Goal: Information Seeking & Learning: Learn about a topic

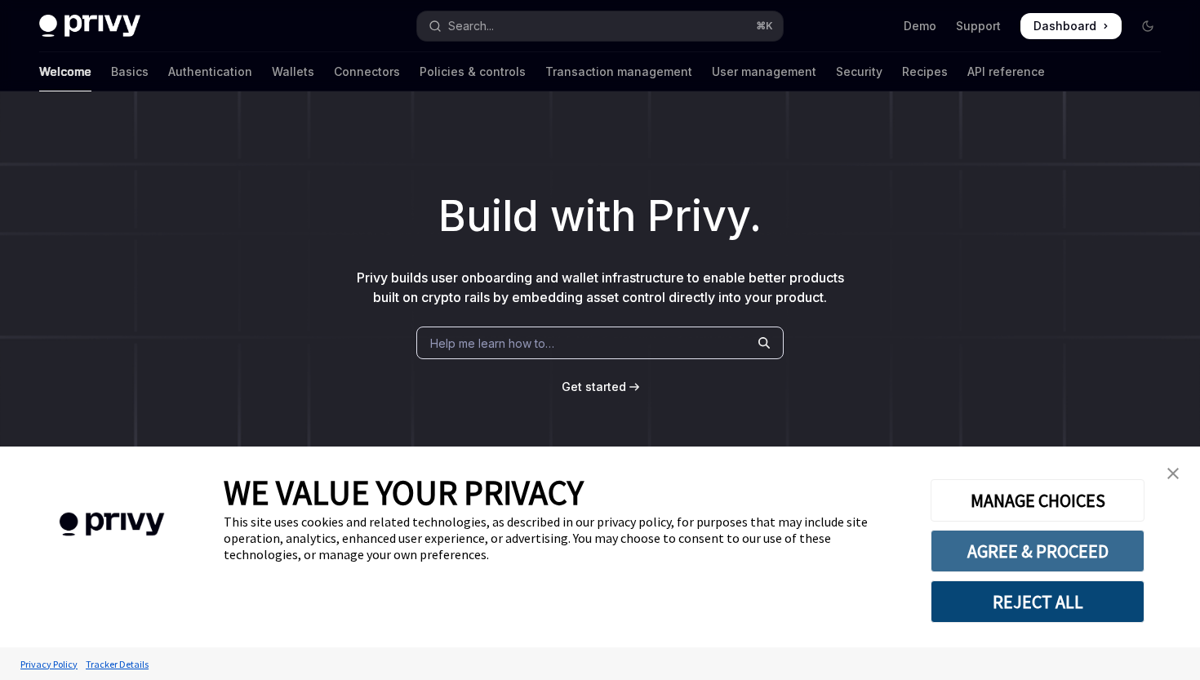
click at [1049, 545] on button "AGREE & PROCEED" at bounding box center [1038, 551] width 214 height 42
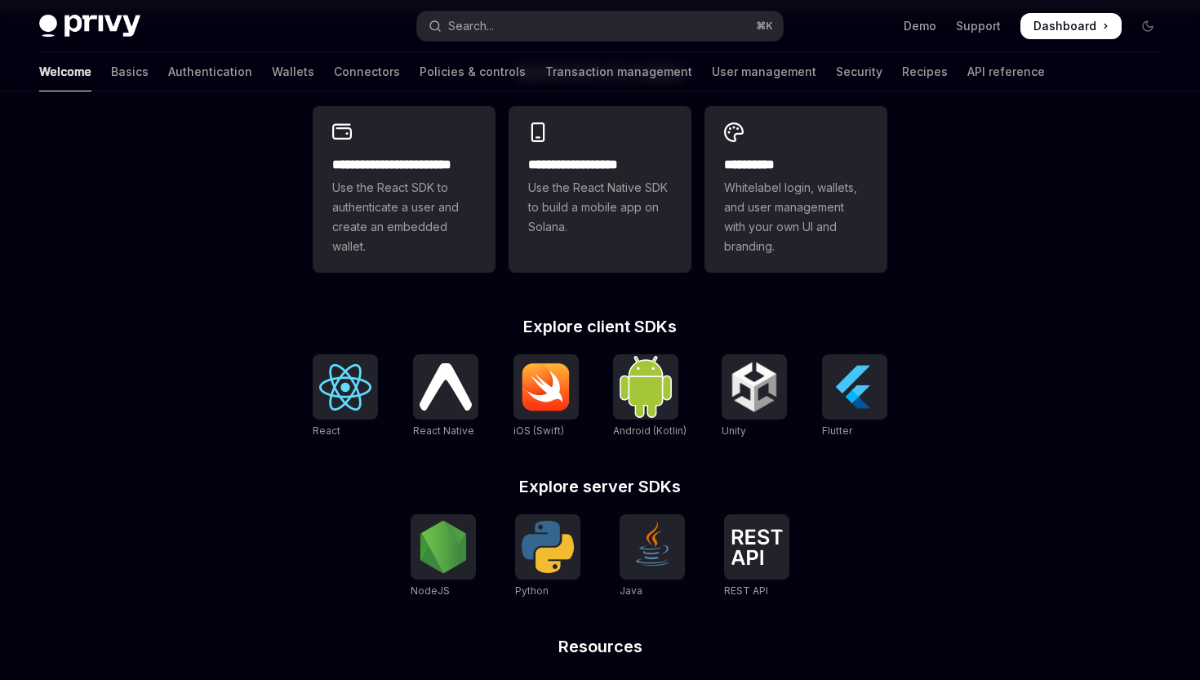
scroll to position [572, 0]
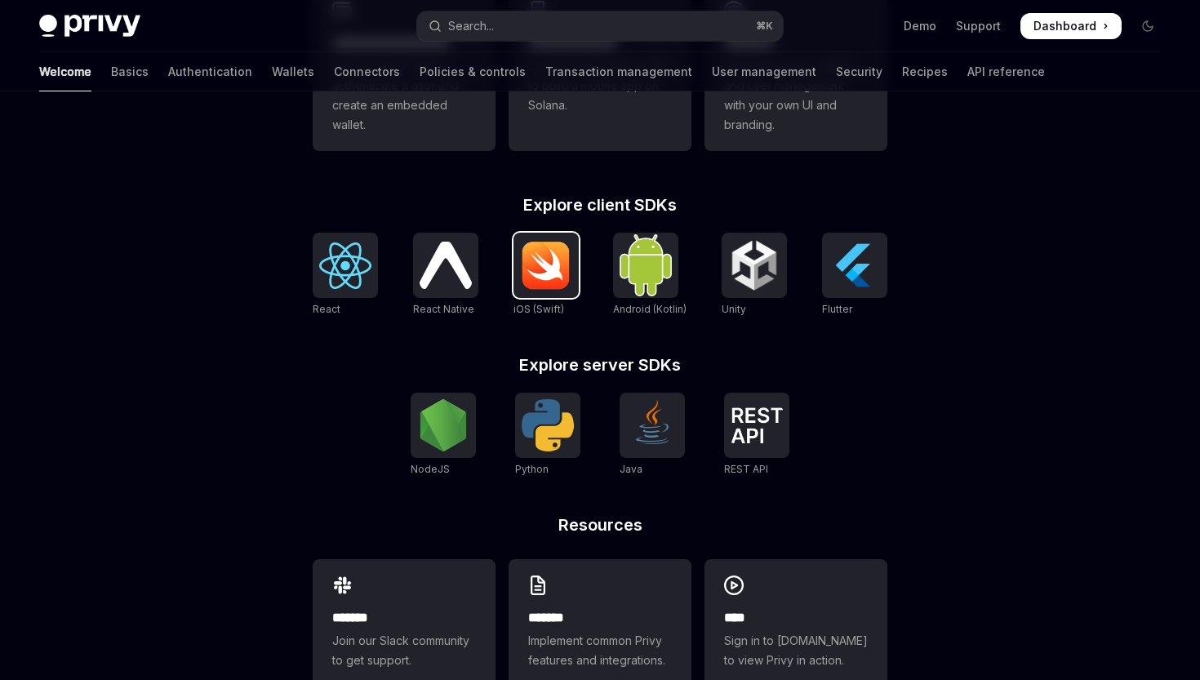
click at [552, 268] on img at bounding box center [546, 265] width 52 height 49
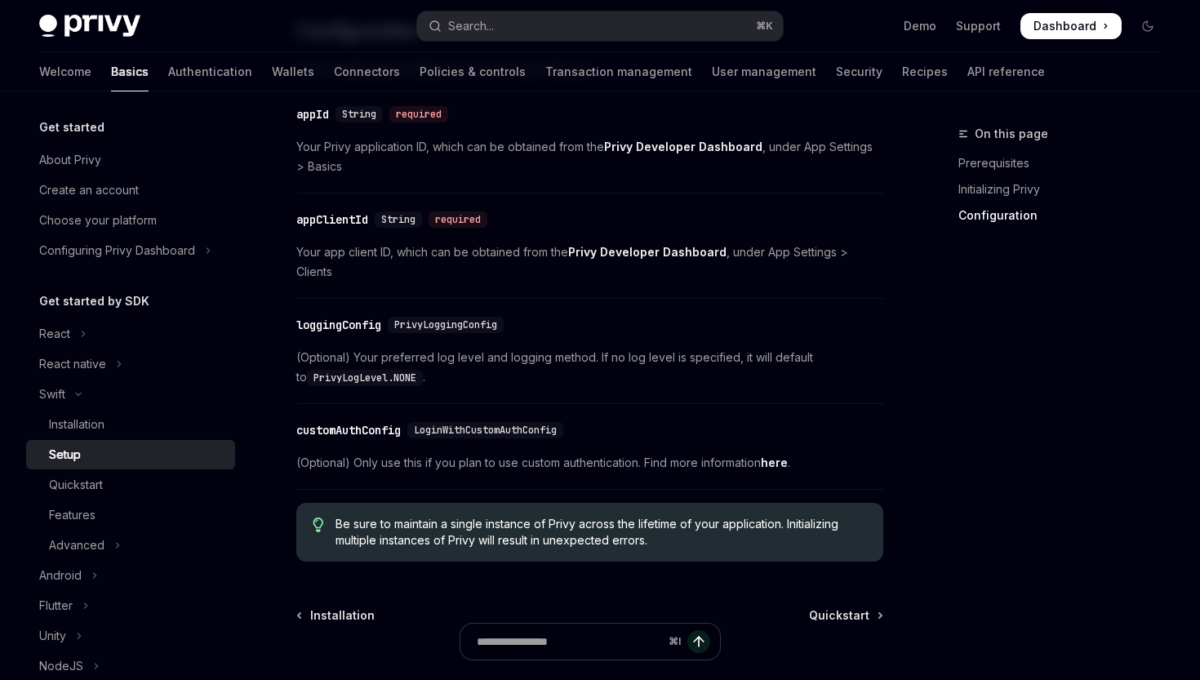
scroll to position [960, 0]
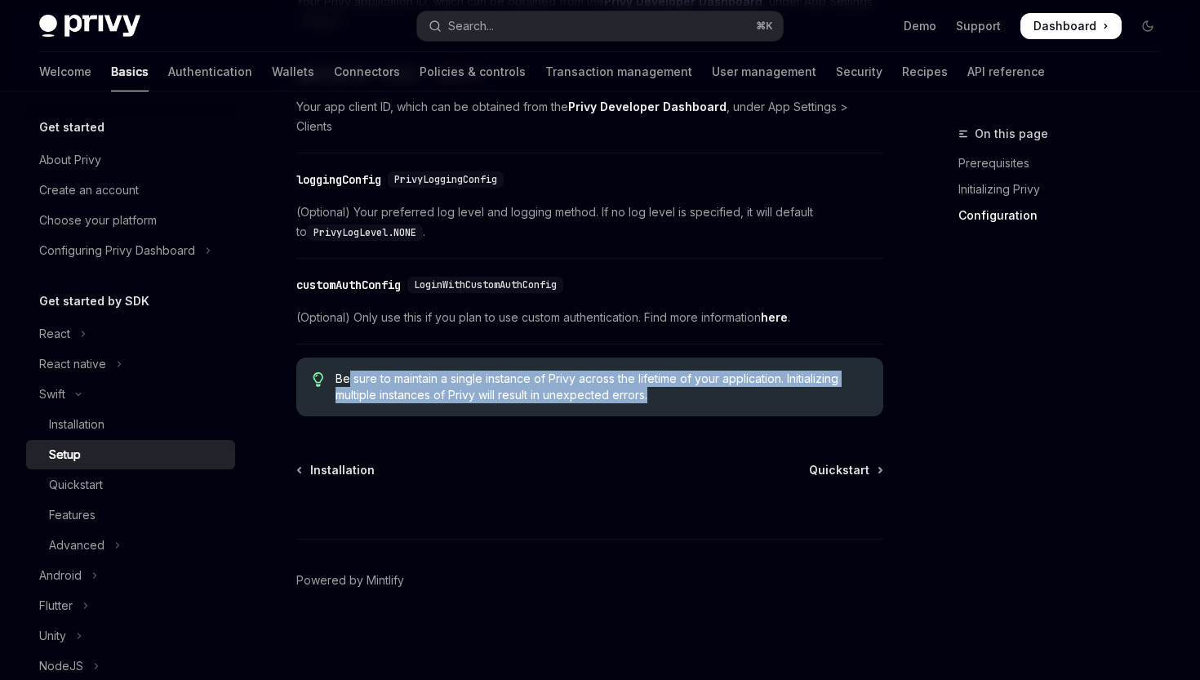
drag, startPoint x: 354, startPoint y: 381, endPoint x: 666, endPoint y: 403, distance: 313.6
click at [666, 403] on div "Be sure to maintain a single instance of Privy across the lifetime of your appl…" at bounding box center [589, 387] width 587 height 59
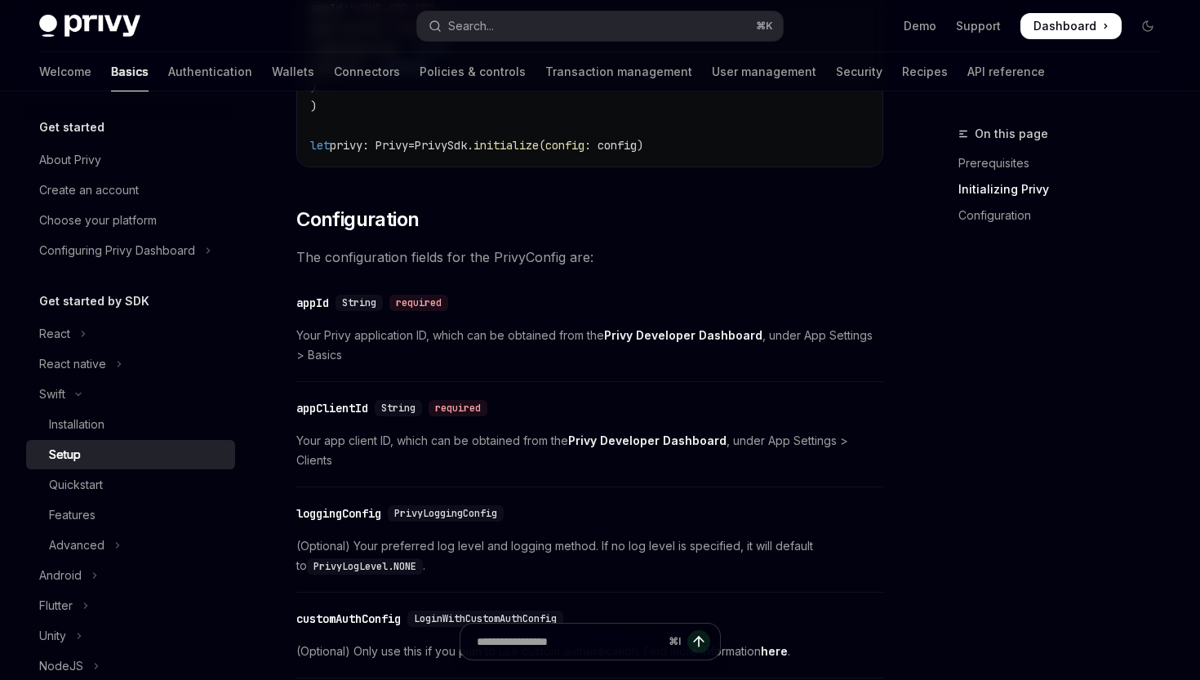
scroll to position [73, 0]
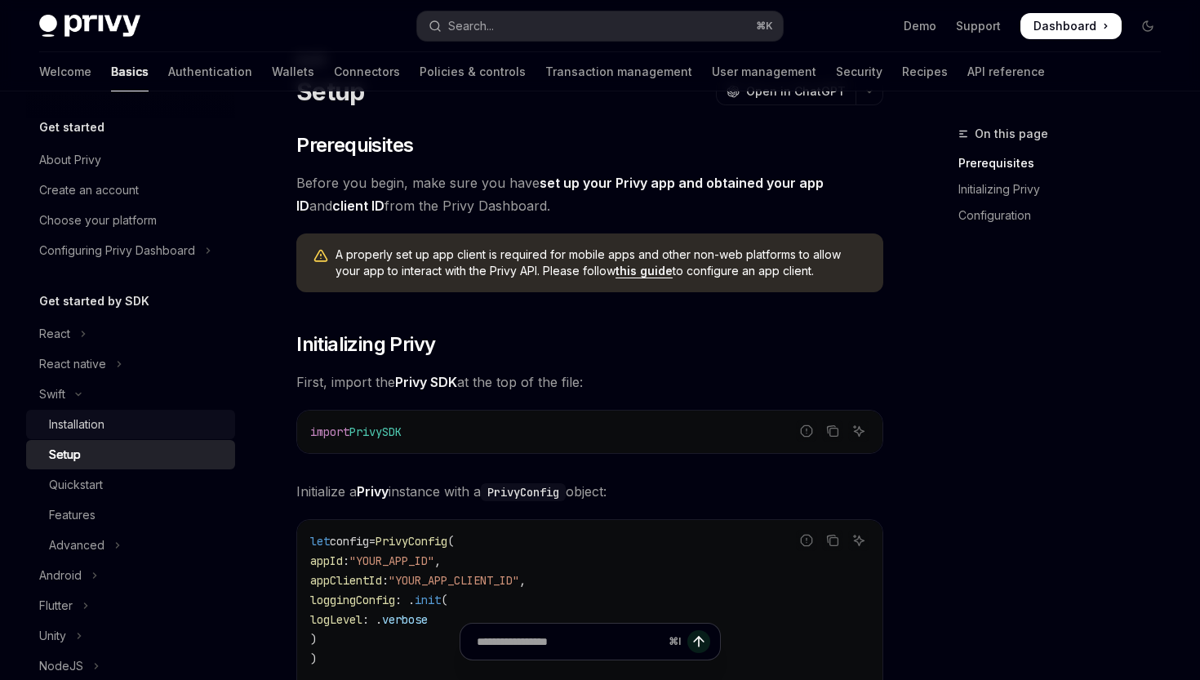
click at [73, 429] on div "Installation" at bounding box center [77, 425] width 56 height 20
type textarea "*"
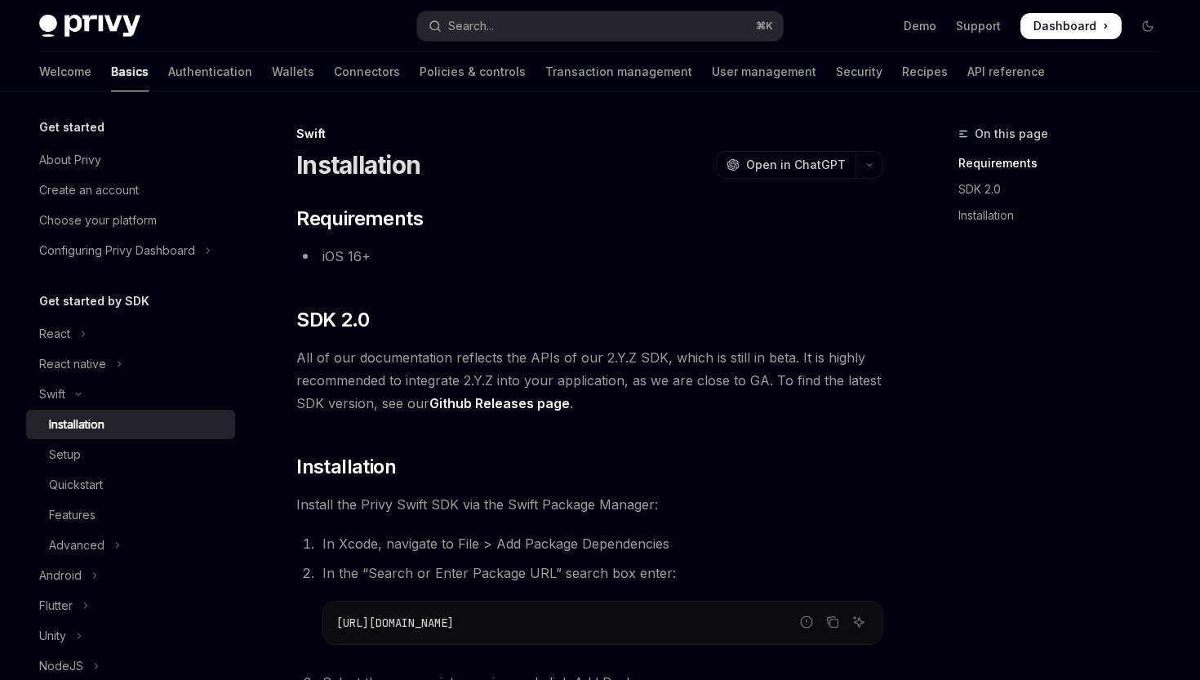
scroll to position [278, 0]
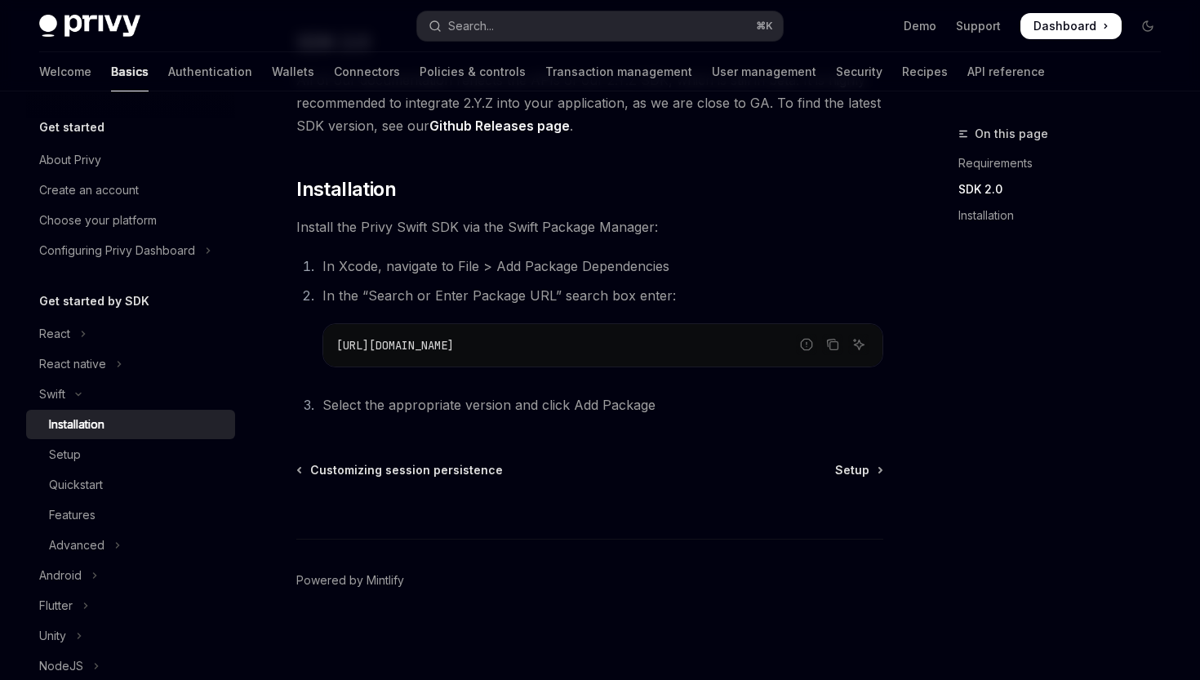
drag, startPoint x: 585, startPoint y: 343, endPoint x: 482, endPoint y: 355, distance: 103.6
click at [309, 349] on ol "In Xcode, navigate to File > Add Package Dependencies In the “Search or Enter P…" at bounding box center [589, 336] width 587 height 162
click at [627, 358] on div "[URL][DOMAIN_NAME]" at bounding box center [602, 345] width 559 height 42
drag, startPoint x: 533, startPoint y: 352, endPoint x: 310, endPoint y: 346, distance: 223.0
click at [310, 346] on ol "In Xcode, navigate to File > Add Package Dependencies In the “Search or Enter P…" at bounding box center [589, 336] width 587 height 162
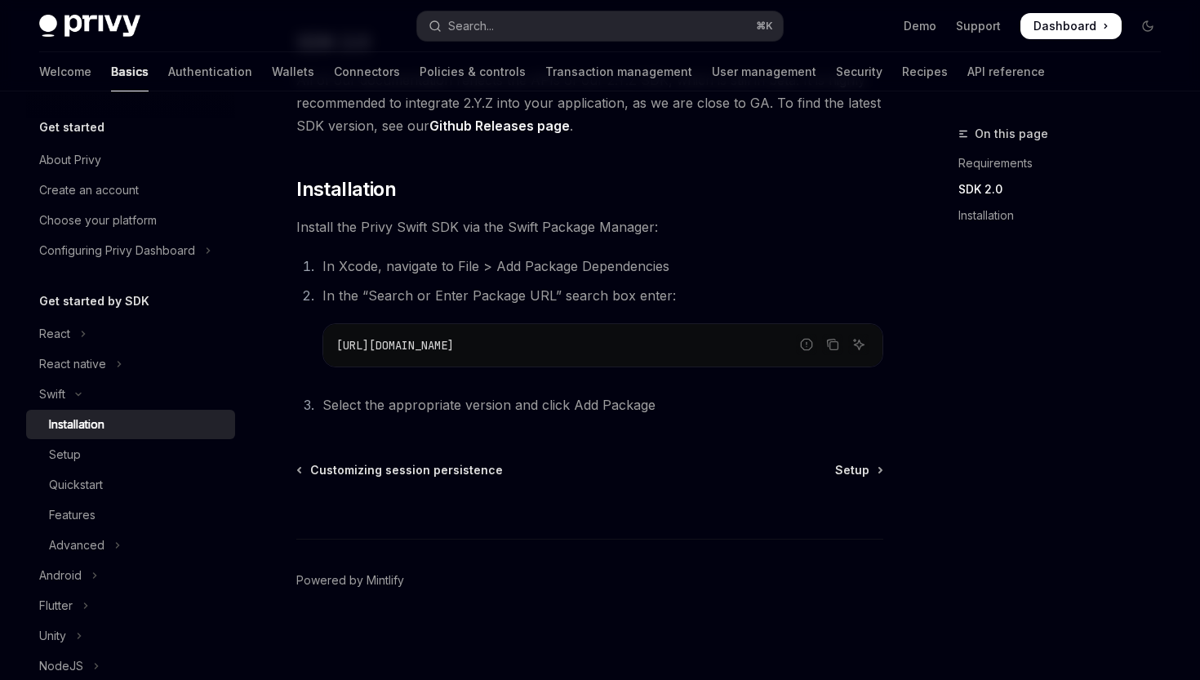
copy span "[URL][DOMAIN_NAME]"
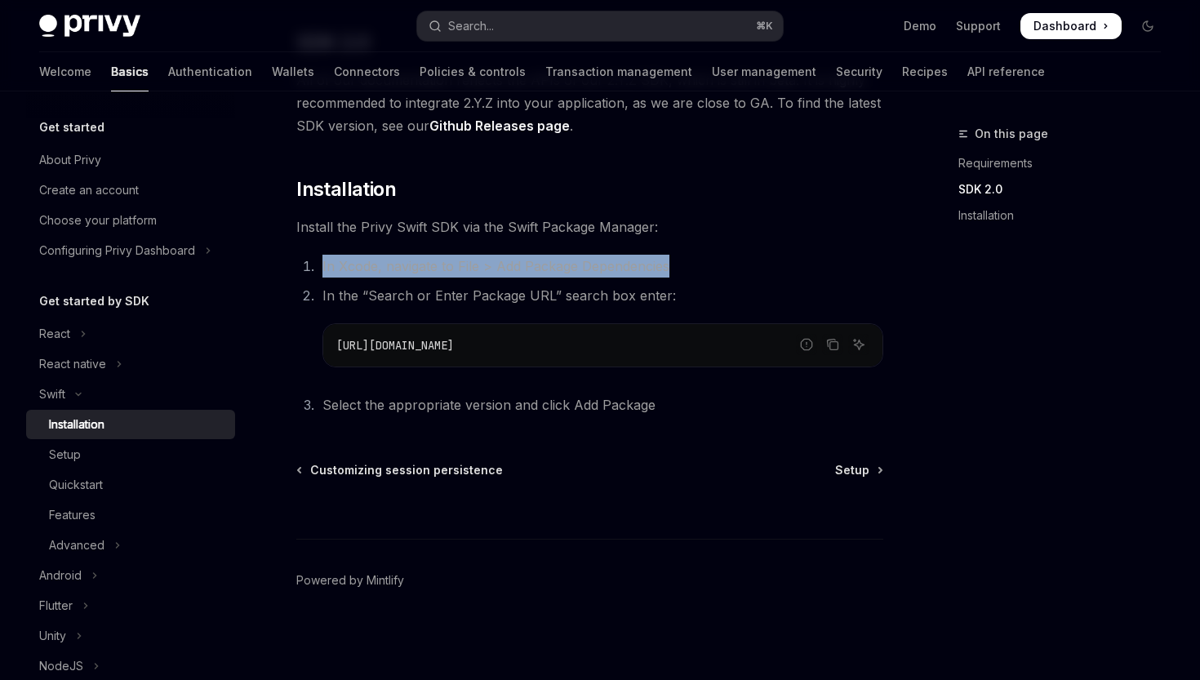
drag, startPoint x: 321, startPoint y: 267, endPoint x: 717, endPoint y: 269, distance: 396.0
click at [717, 269] on li "In Xcode, navigate to File > Add Package Dependencies" at bounding box center [601, 266] width 566 height 23
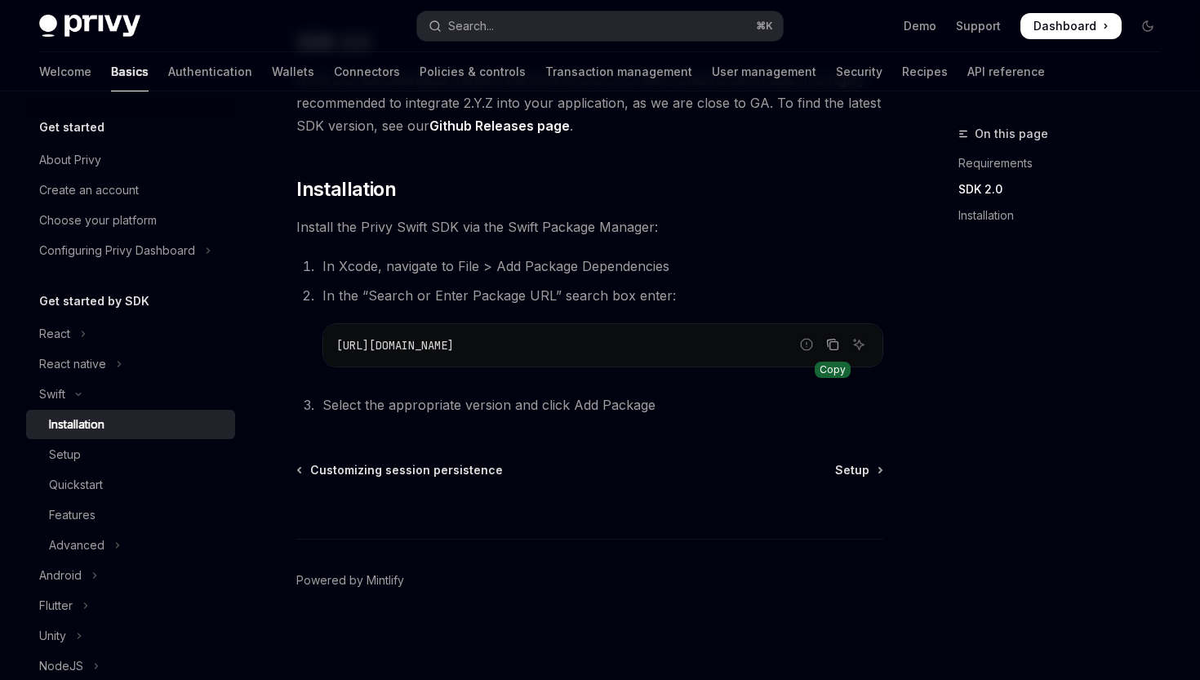
click at [829, 344] on icon "Copy the contents from the code block" at bounding box center [832, 344] width 13 height 13
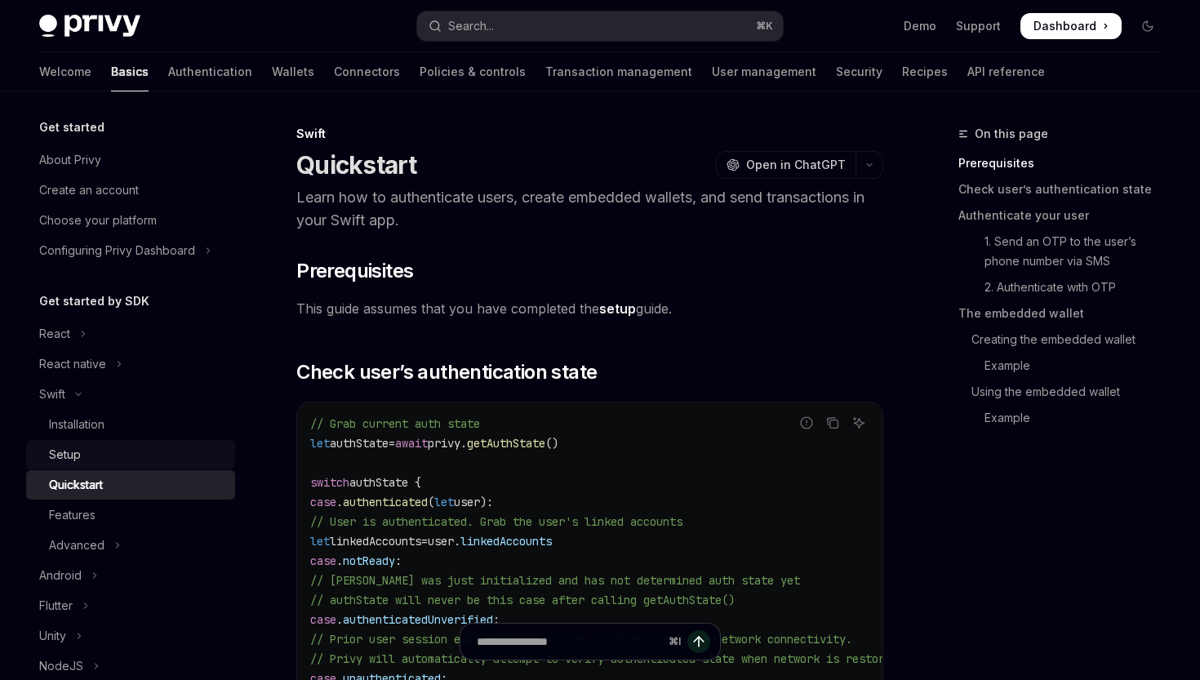
click at [83, 456] on div "Setup" at bounding box center [137, 455] width 176 height 20
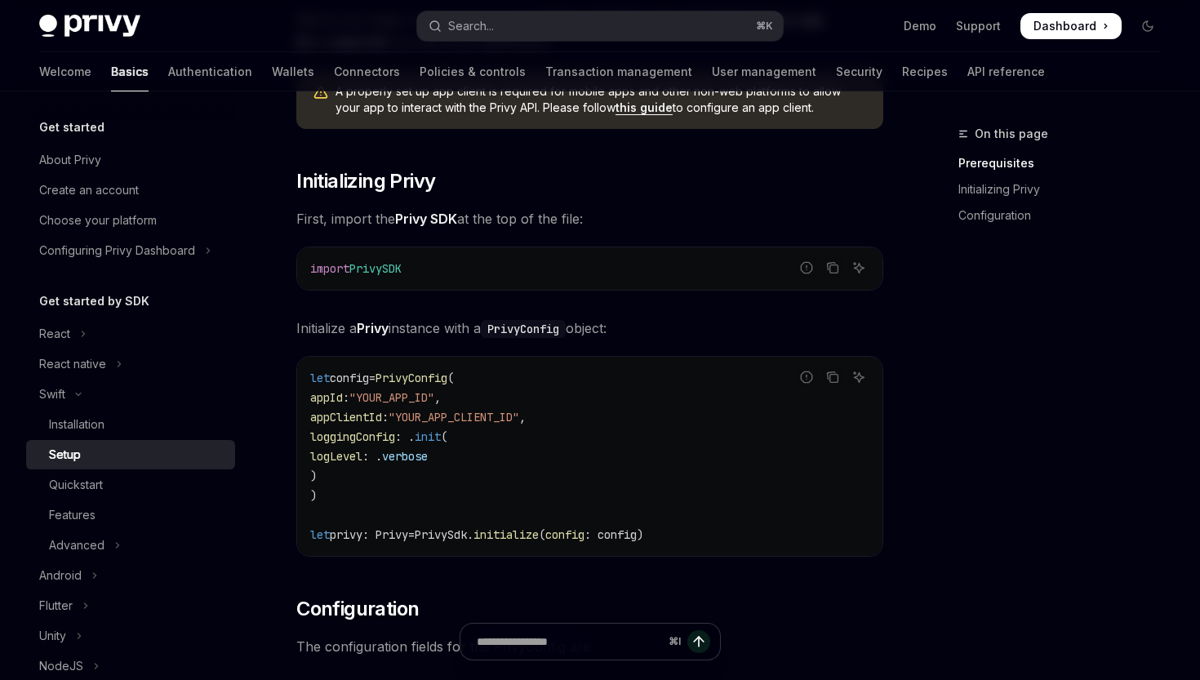
scroll to position [94, 0]
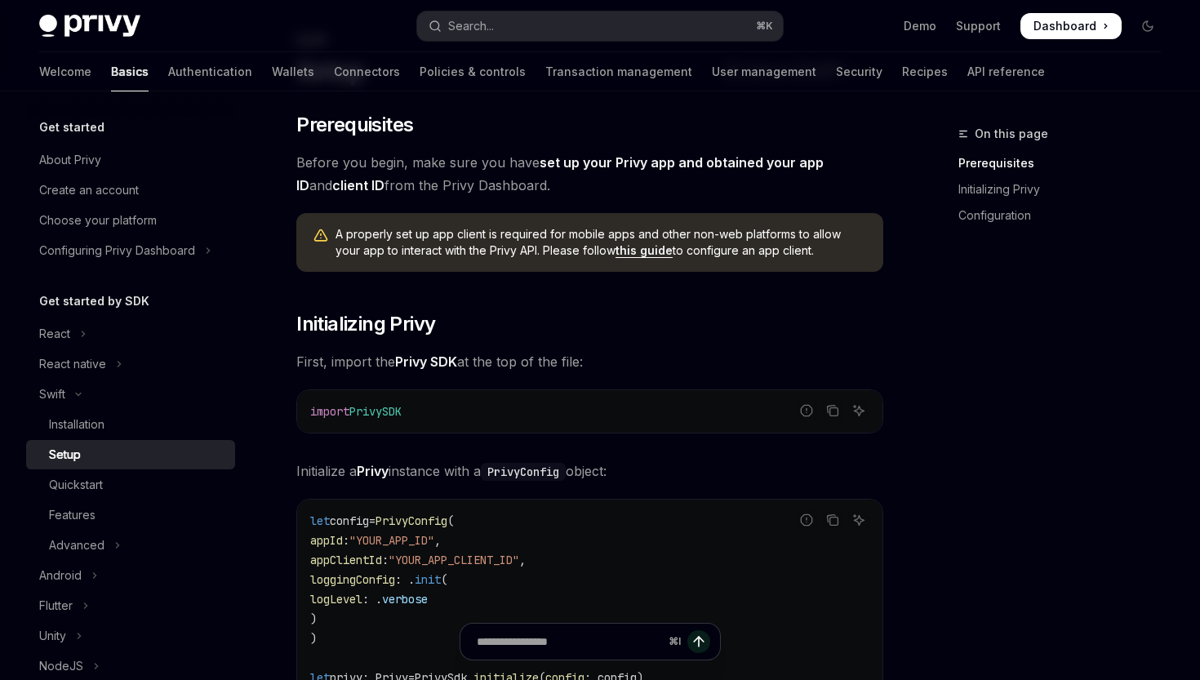
drag, startPoint x: 297, startPoint y: 358, endPoint x: 649, endPoint y: 358, distance: 351.9
click at [649, 358] on span "First, import the Privy SDK at the top of the file:" at bounding box center [589, 361] width 587 height 23
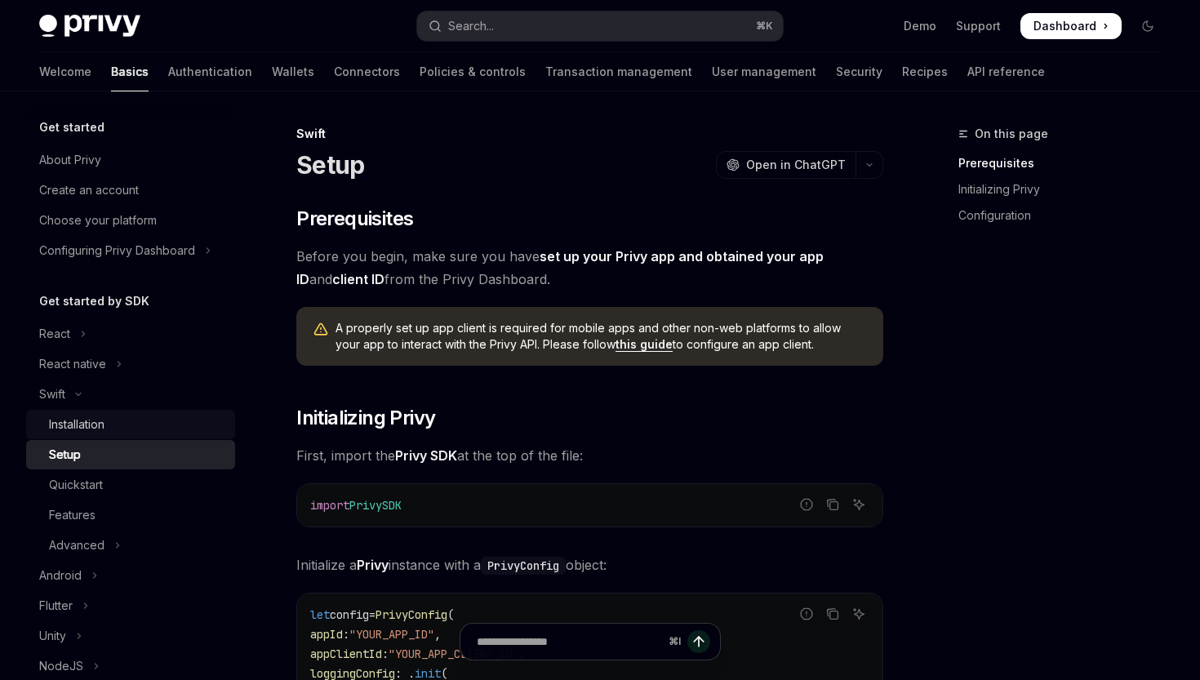
click at [99, 427] on div "Installation" at bounding box center [77, 425] width 56 height 20
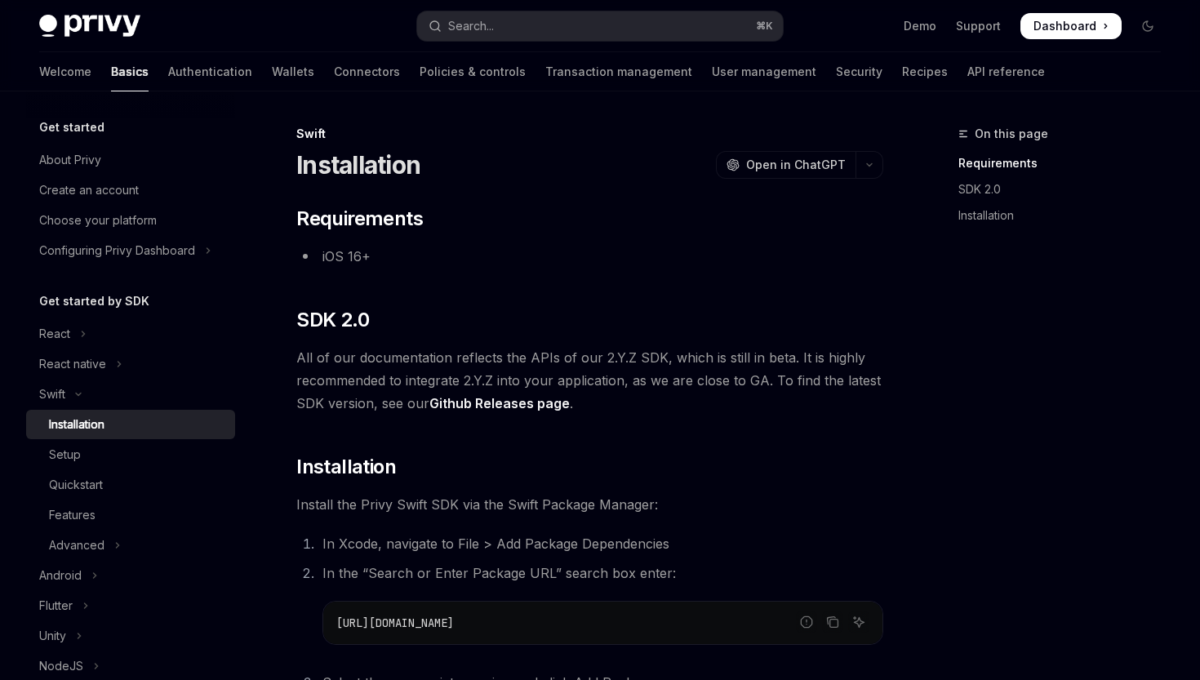
scroll to position [278, 0]
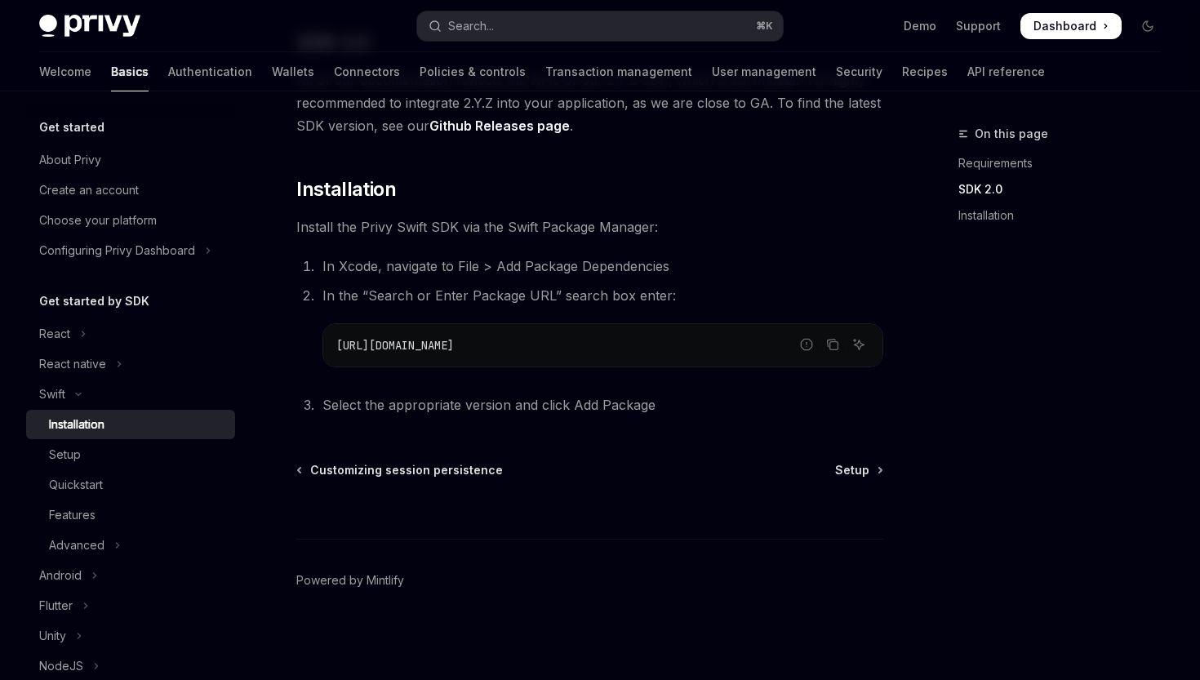
drag, startPoint x: 613, startPoint y: 350, endPoint x: 298, endPoint y: 345, distance: 315.2
click at [298, 345] on ol "In Xcode, navigate to File > Add Package Dependencies In the “Search or Enter P…" at bounding box center [589, 336] width 587 height 162
copy span "[URL][DOMAIN_NAME]"
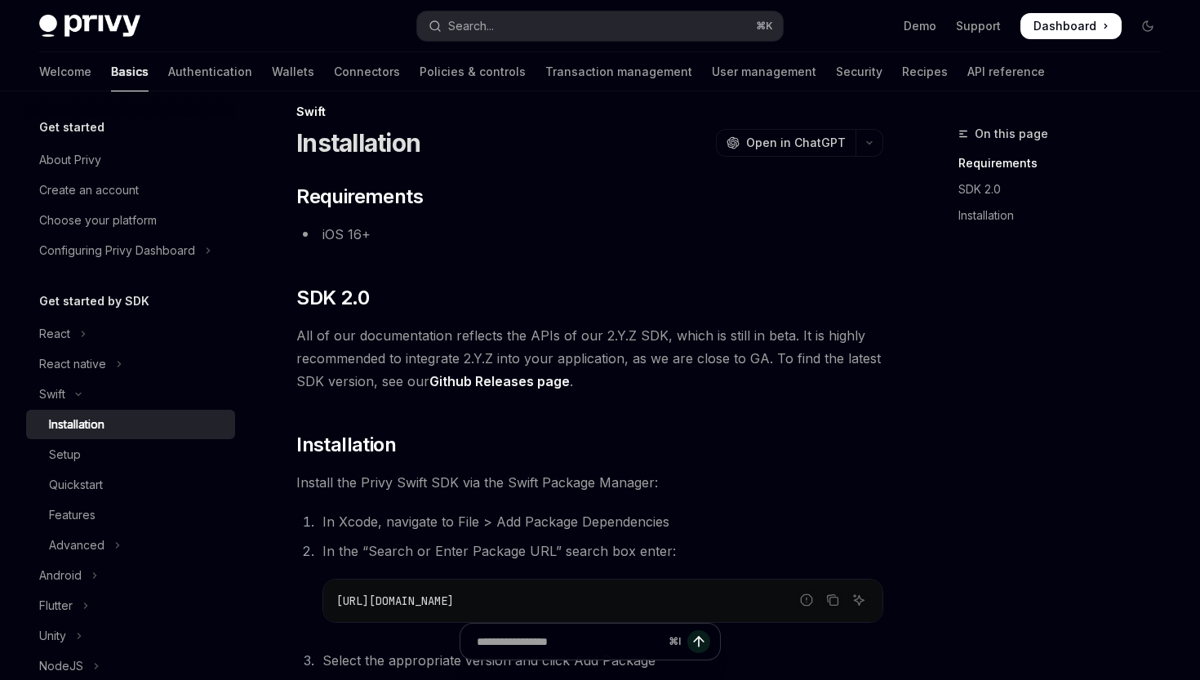
scroll to position [168, 0]
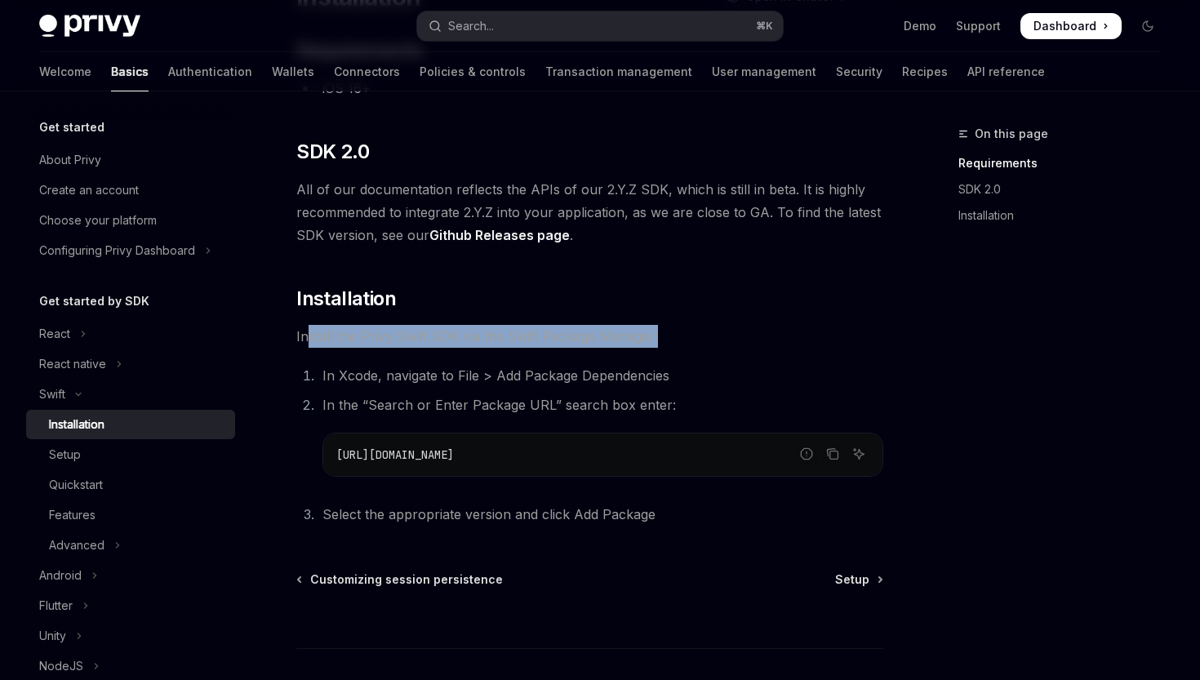
drag, startPoint x: 309, startPoint y: 337, endPoint x: 700, endPoint y: 340, distance: 390.3
click at [700, 340] on span "Install the Privy Swift SDK via the Swift Package Manager:" at bounding box center [589, 336] width 587 height 23
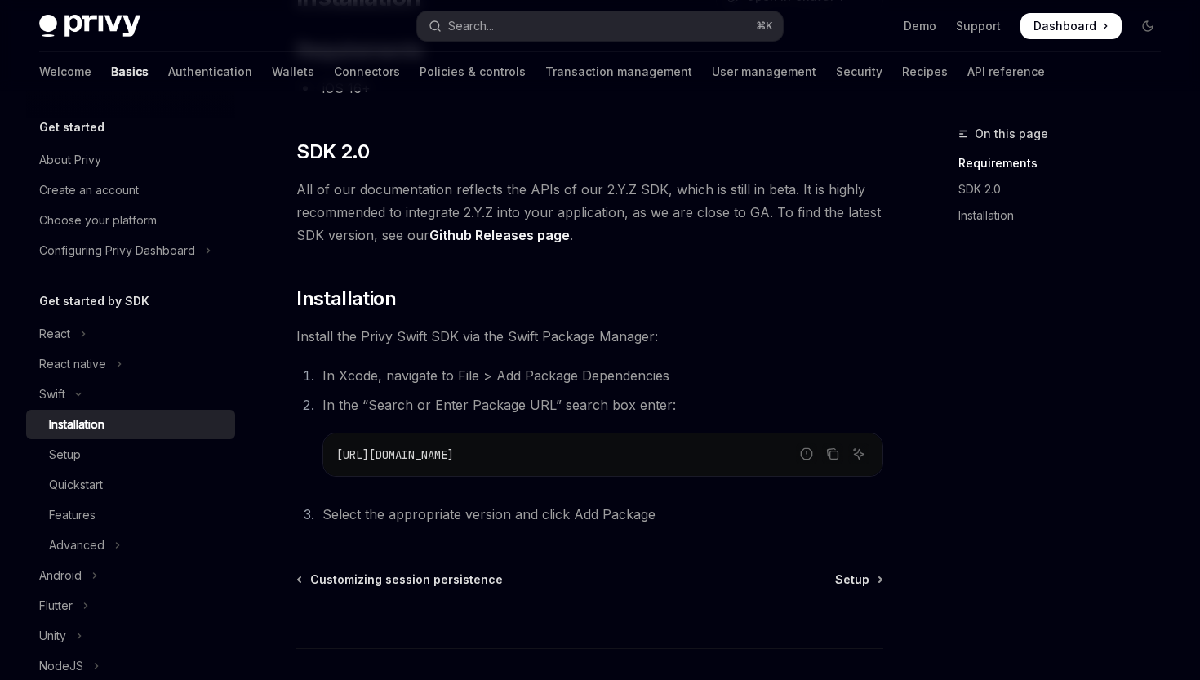
click at [383, 372] on li "In Xcode, navigate to File > Add Package Dependencies" at bounding box center [601, 375] width 566 height 23
click at [828, 456] on icon "Copy the contents from the code block" at bounding box center [832, 452] width 8 height 7
click at [116, 485] on div "Quickstart" at bounding box center [137, 485] width 176 height 20
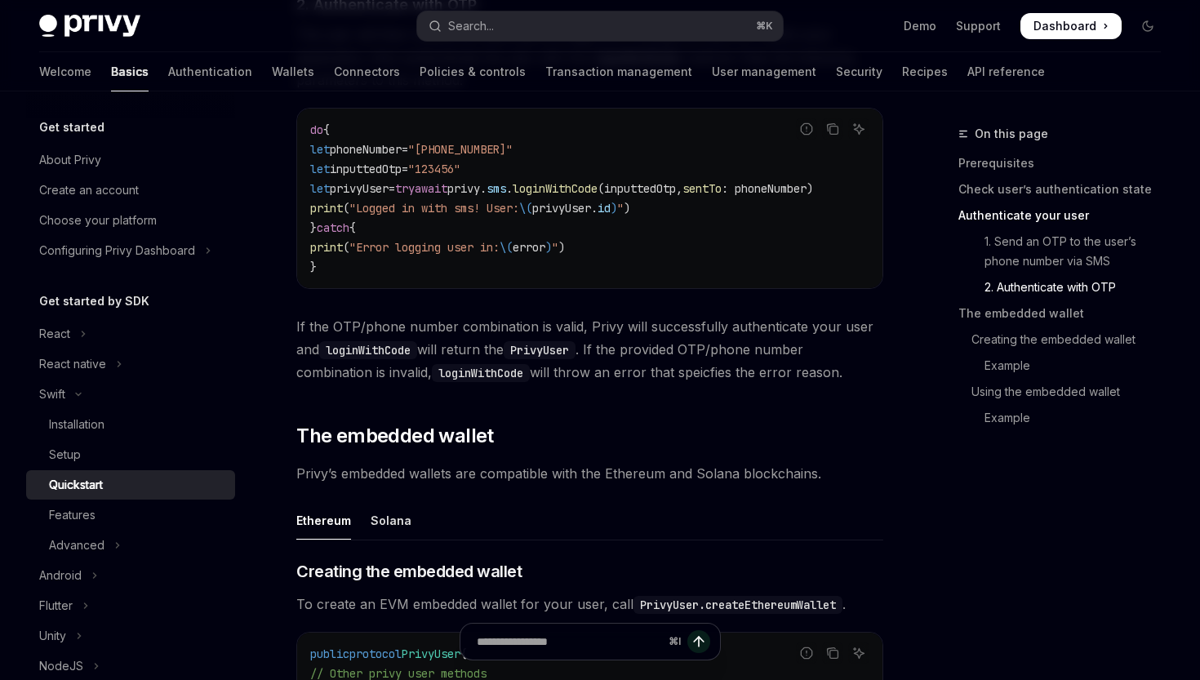
scroll to position [1412, 0]
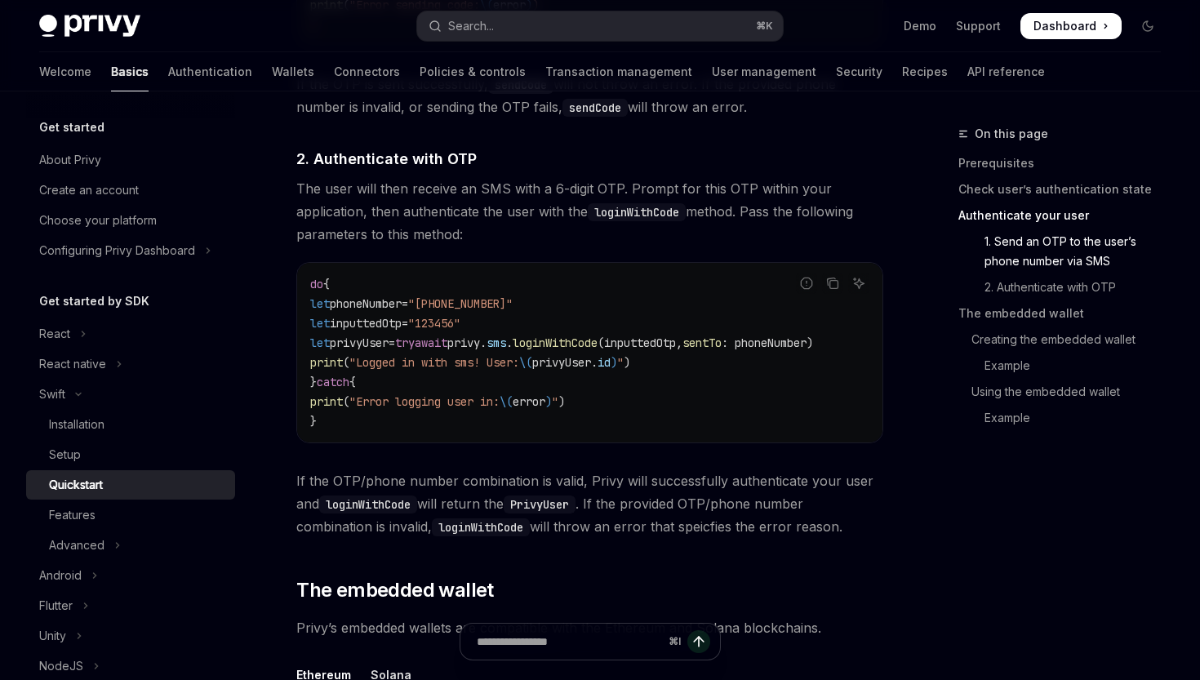
click at [336, 423] on code "do { let phoneNumber = "+14155552671" let inputtedOtp = "123456" let privyUser …" at bounding box center [589, 352] width 559 height 157
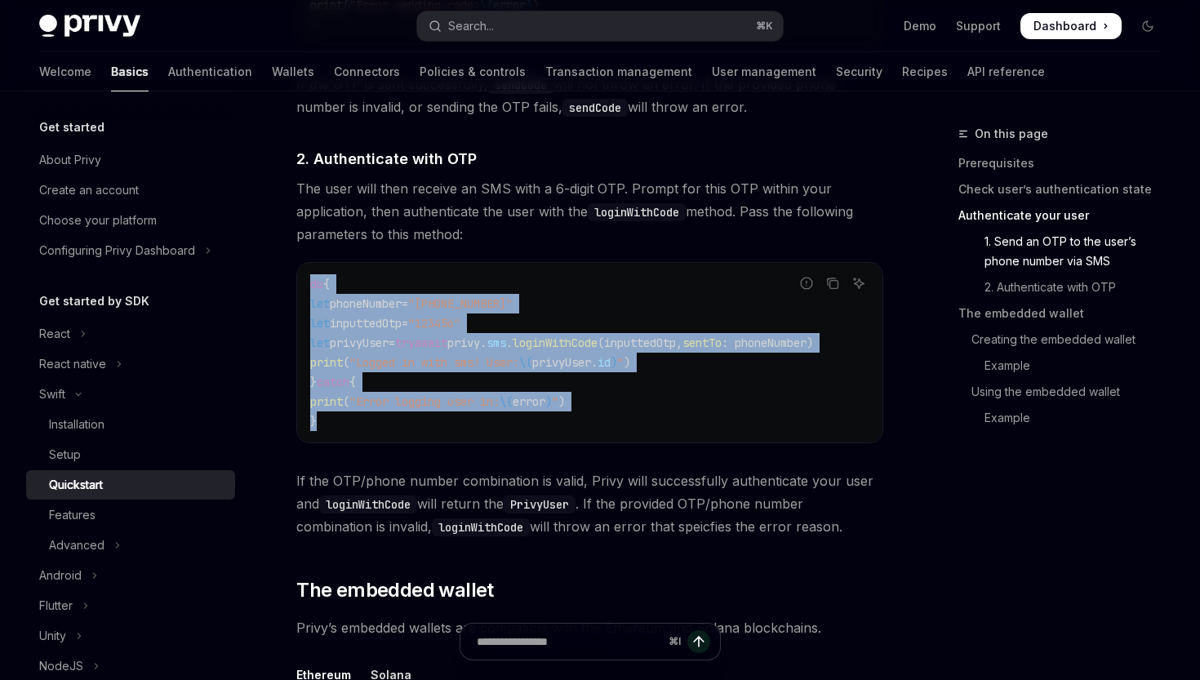
drag, startPoint x: 346, startPoint y: 421, endPoint x: 299, endPoint y: 277, distance: 152.1
click at [299, 277] on div "do { let phoneNumber = "+14155552671" let inputtedOtp = "123456" let privyUser …" at bounding box center [589, 353] width 585 height 180
click at [415, 342] on span "try" at bounding box center [405, 343] width 20 height 15
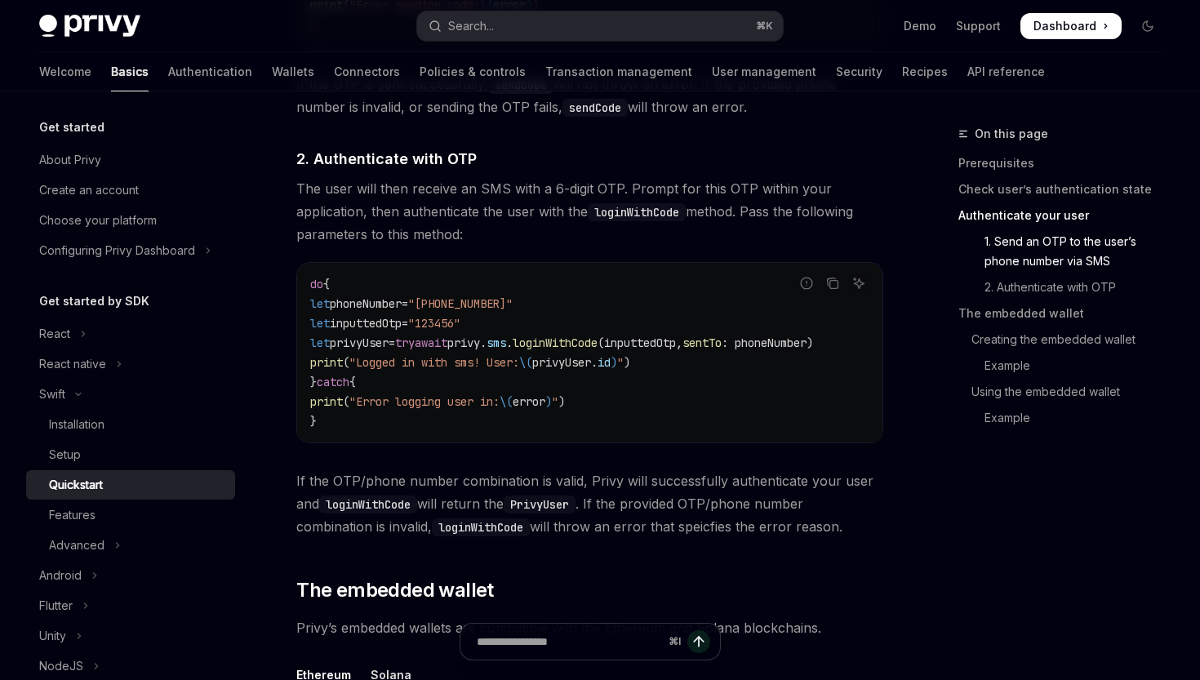
drag, startPoint x: 405, startPoint y: 198, endPoint x: 848, endPoint y: 228, distance: 443.6
click at [848, 228] on span "The user will then receive an SMS with a 6-digit OTP. Prompt for this OTP withi…" at bounding box center [589, 211] width 587 height 69
drag, startPoint x: 90, startPoint y: 518, endPoint x: 108, endPoint y: 514, distance: 18.4
click at [90, 518] on div "Features" at bounding box center [72, 515] width 47 height 20
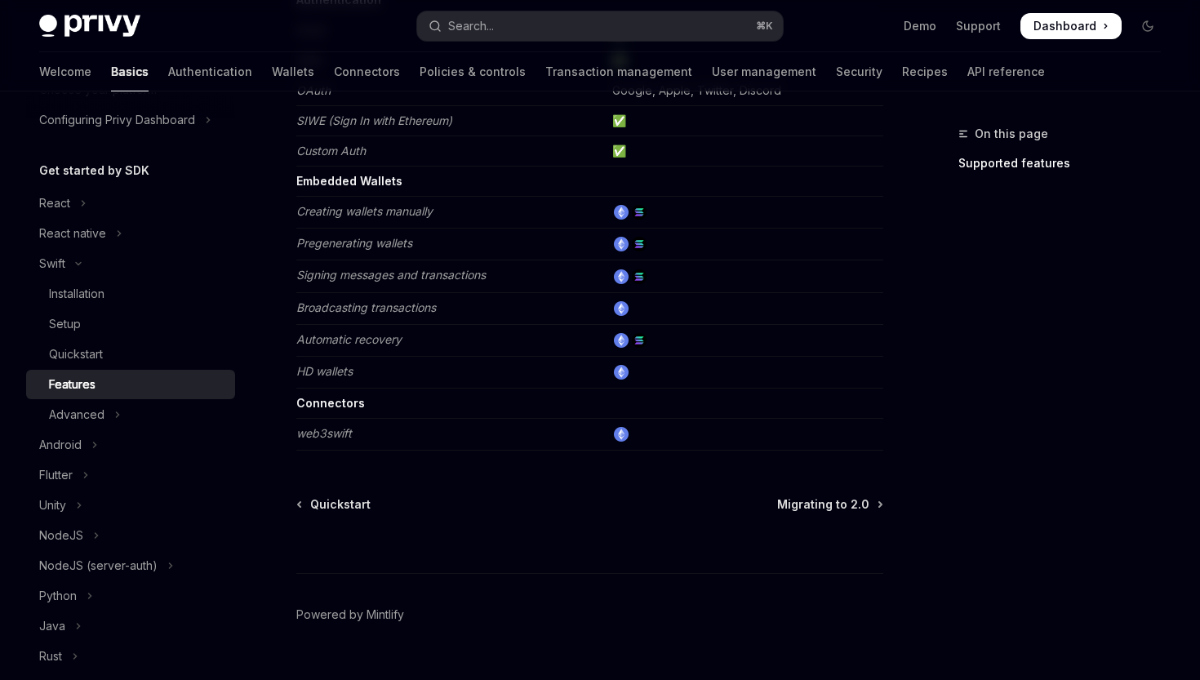
scroll to position [234, 0]
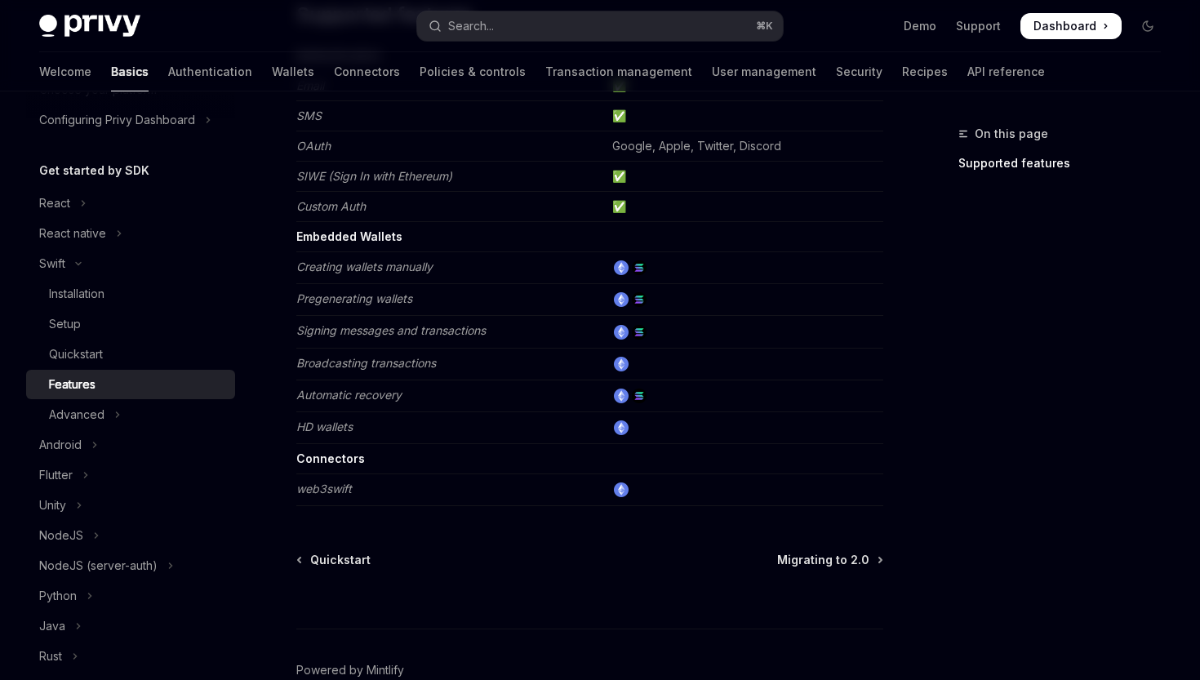
click at [622, 272] on img at bounding box center [621, 267] width 15 height 15
click at [645, 268] on img at bounding box center [639, 267] width 15 height 15
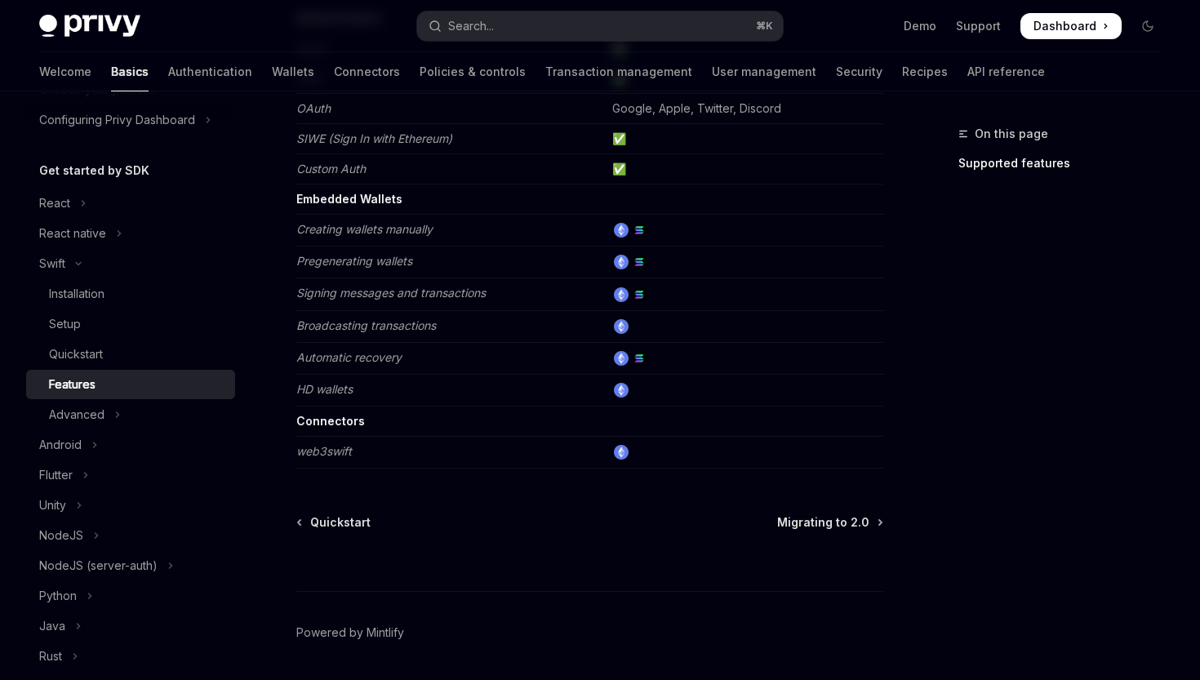
scroll to position [323, 0]
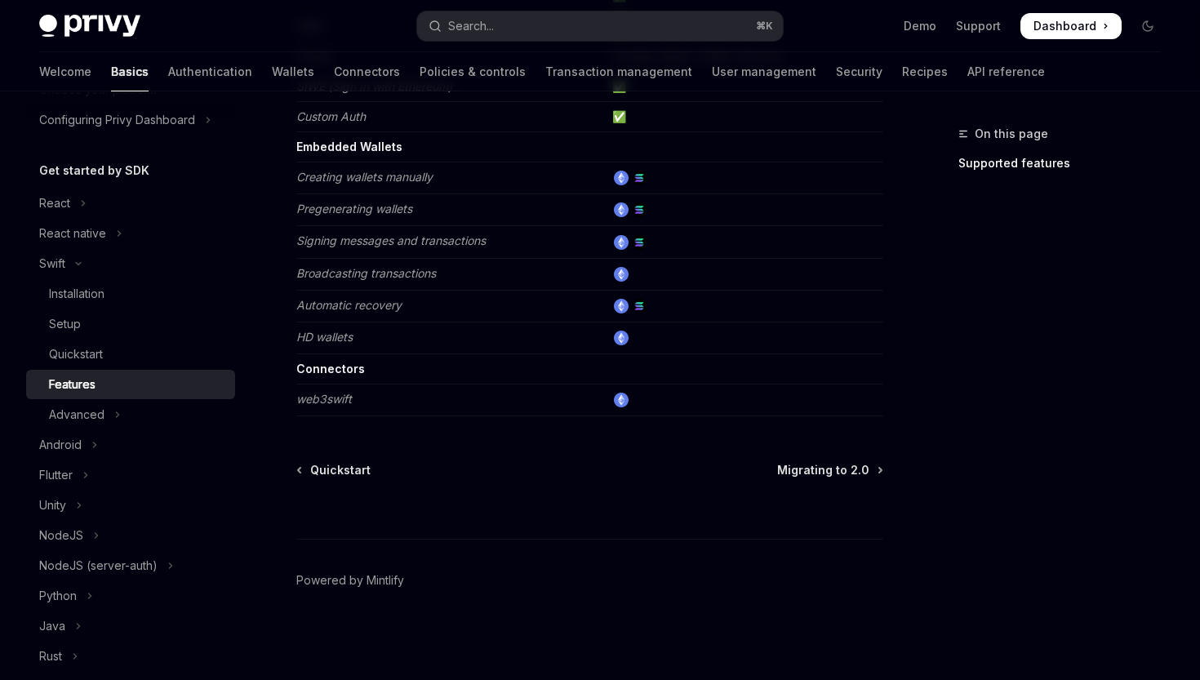
click at [628, 402] on img at bounding box center [621, 400] width 15 height 15
click at [638, 305] on img at bounding box center [639, 306] width 15 height 15
click at [642, 306] on img at bounding box center [639, 306] width 15 height 15
click at [90, 417] on div "Advanced" at bounding box center [77, 415] width 56 height 20
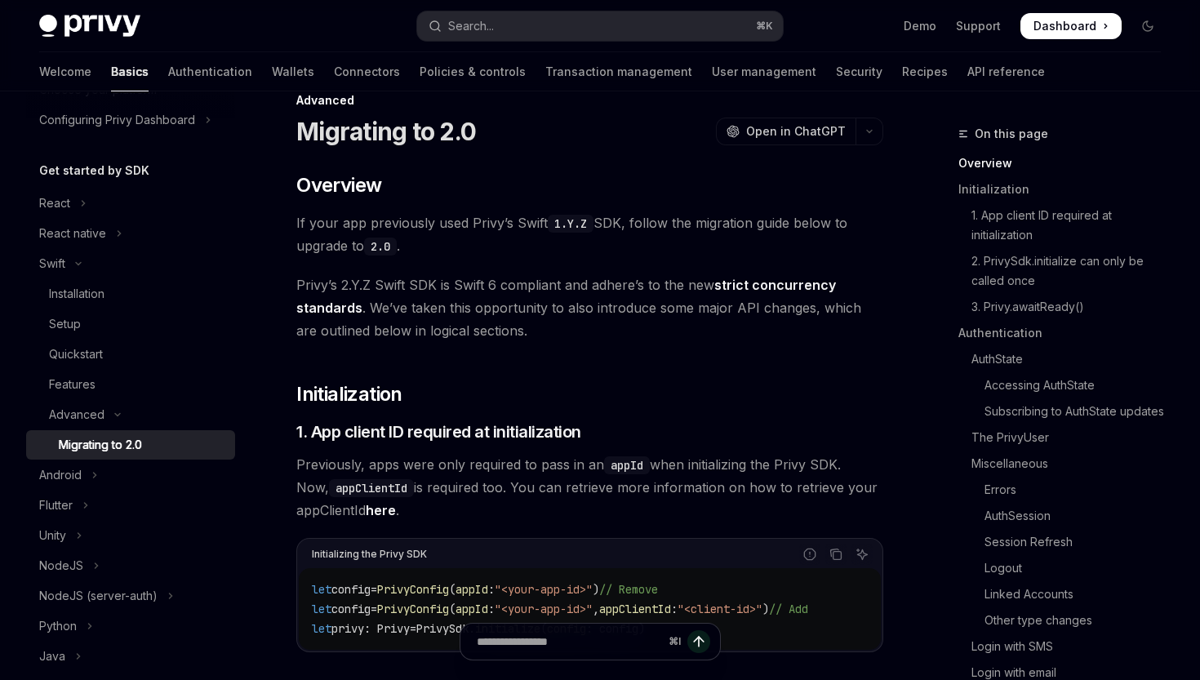
scroll to position [305, 0]
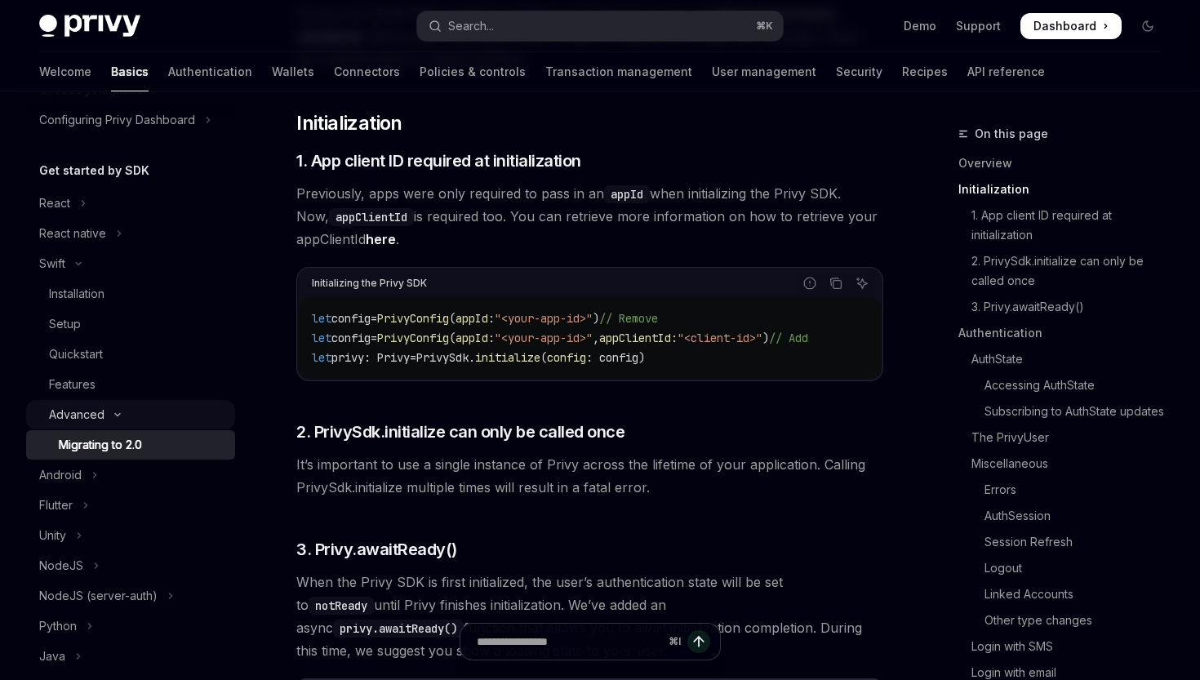
click at [91, 416] on div "Advanced" at bounding box center [77, 415] width 56 height 20
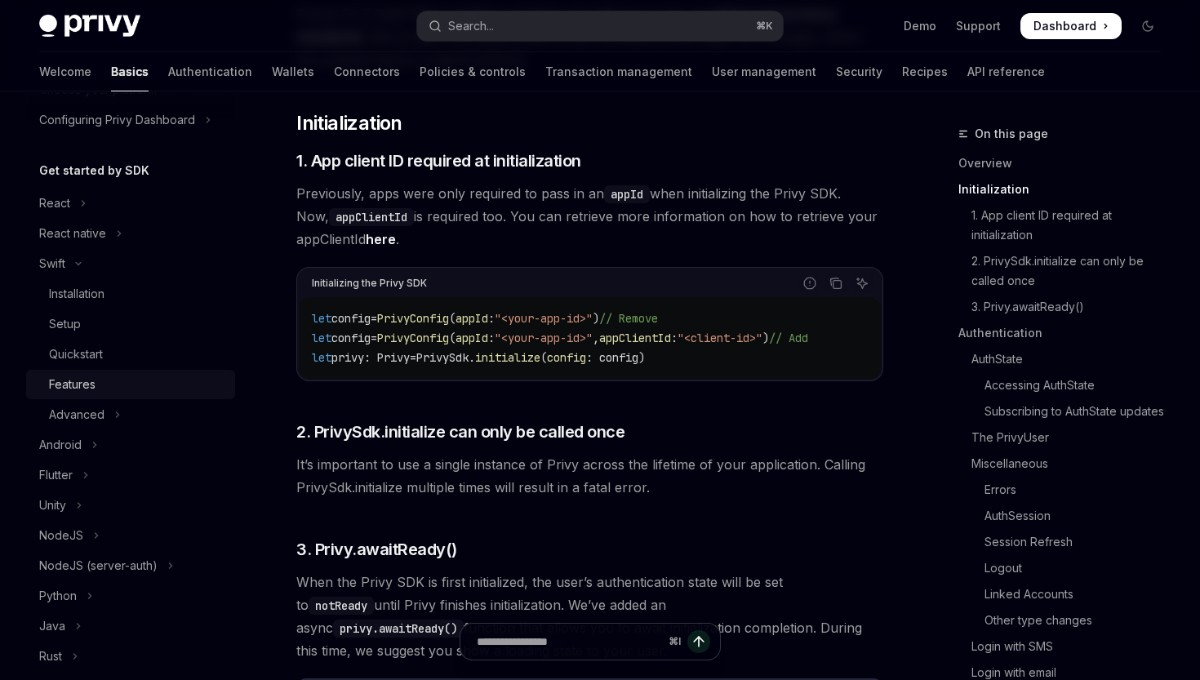
click at [91, 388] on div "Features" at bounding box center [72, 385] width 47 height 20
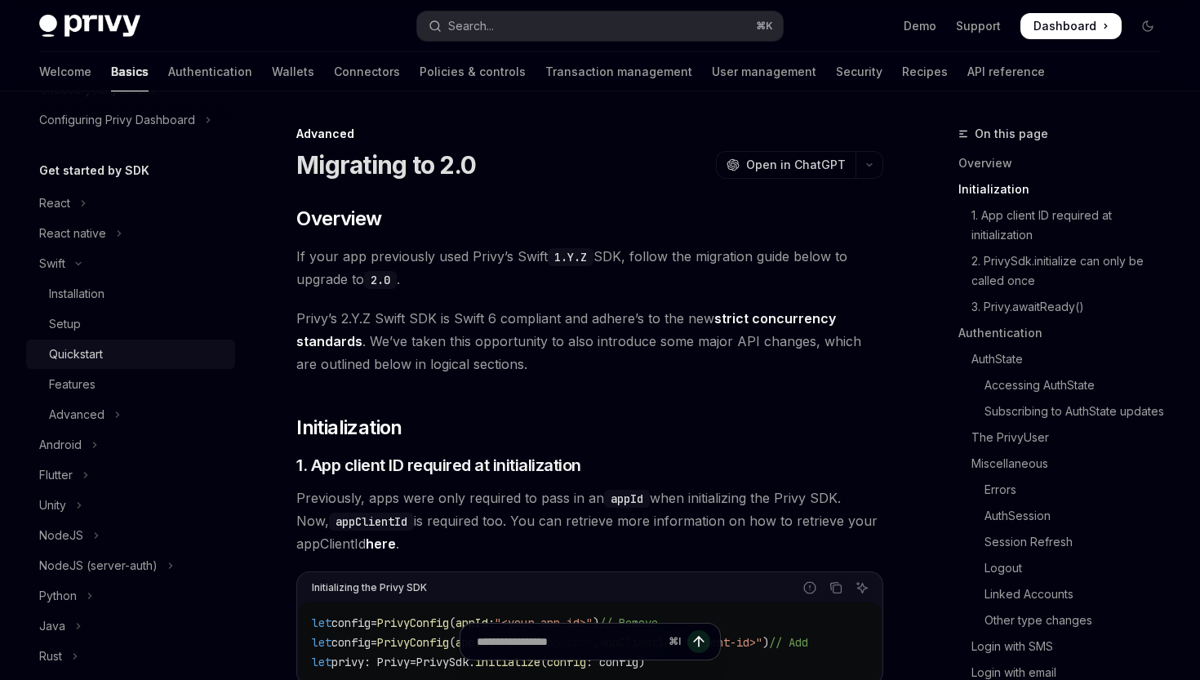
click at [88, 350] on div "Quickstart" at bounding box center [76, 355] width 54 height 20
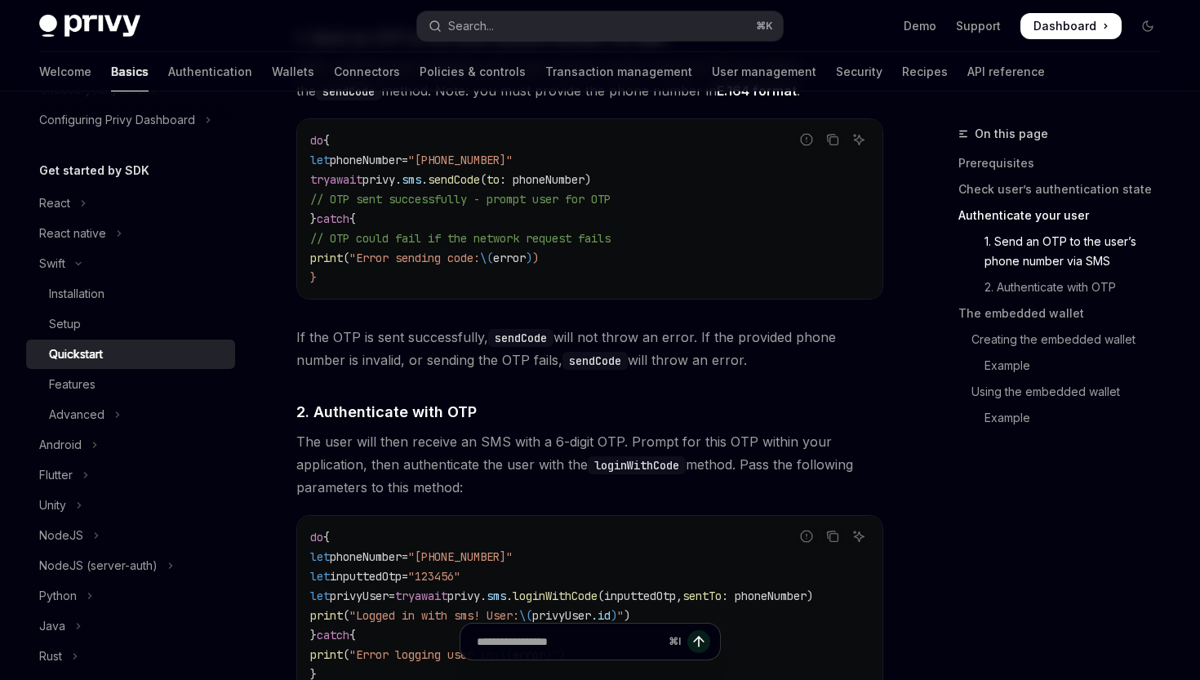
scroll to position [1045, 0]
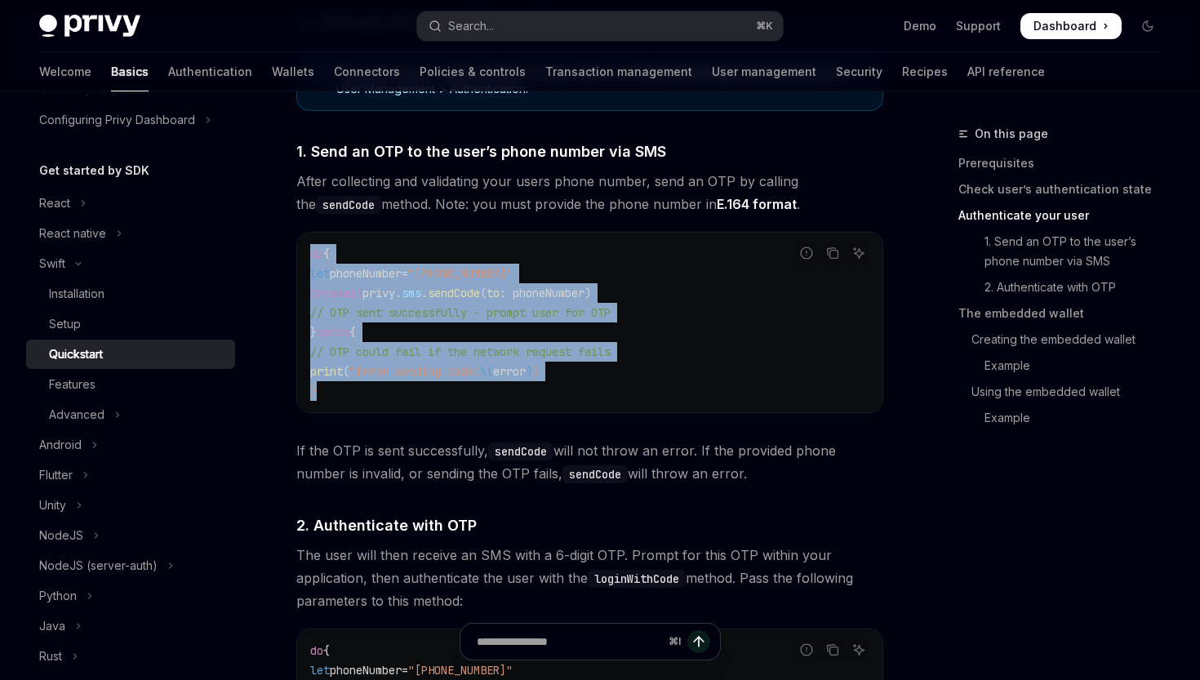
drag, startPoint x: 309, startPoint y: 251, endPoint x: 626, endPoint y: 388, distance: 344.9
click at [626, 388] on div "do { let phoneNumber = "+14155552671" try await privy. sms . sendCode ( to : ph…" at bounding box center [589, 323] width 585 height 180
click at [626, 389] on code "do { let phoneNumber = "+14155552671" try await privy. sms . sendCode ( to : ph…" at bounding box center [589, 322] width 559 height 157
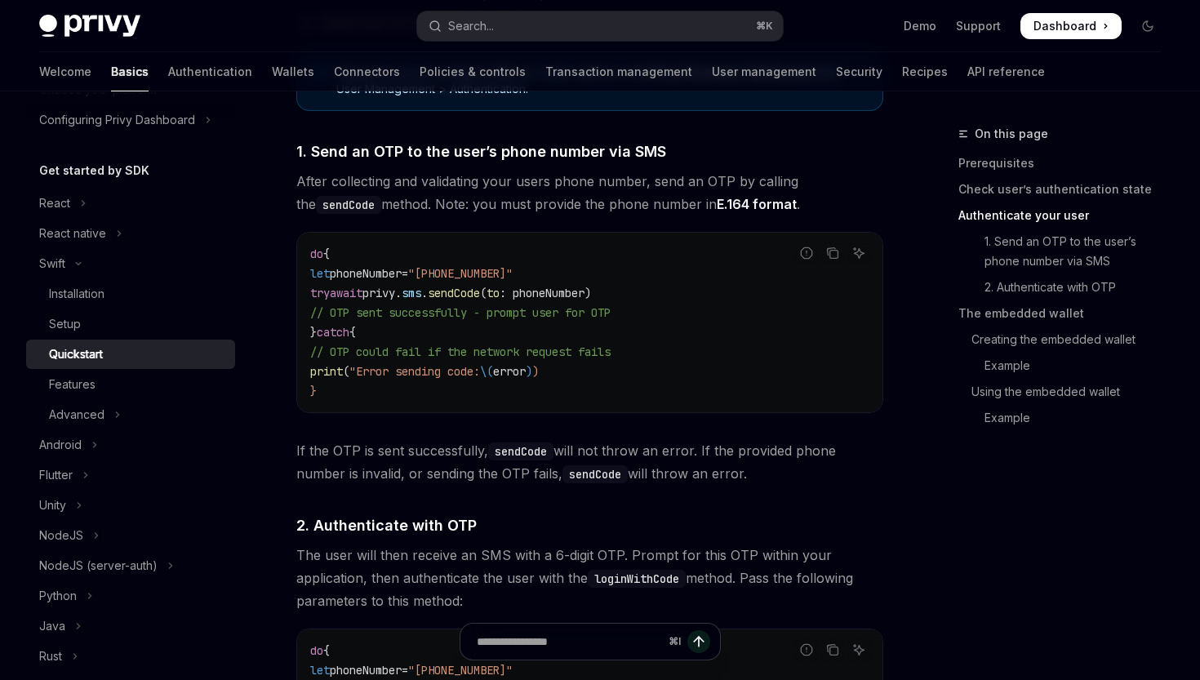
scroll to position [479, 0]
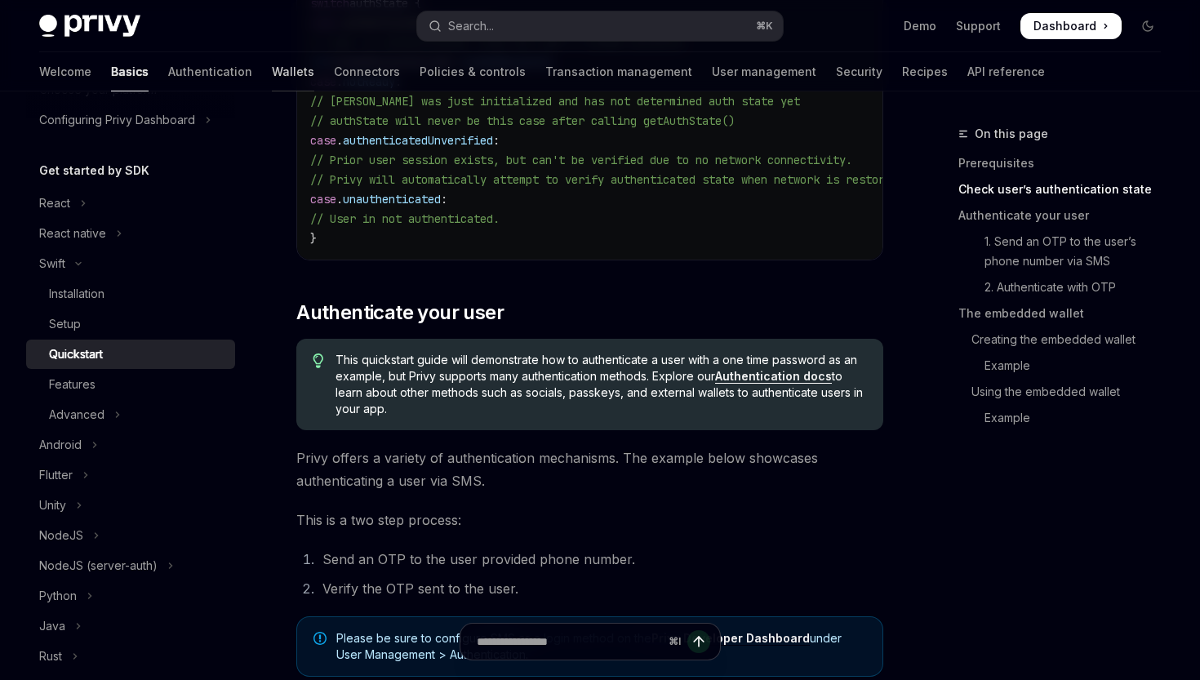
click at [272, 71] on link "Wallets" at bounding box center [293, 71] width 42 height 39
type textarea "*"
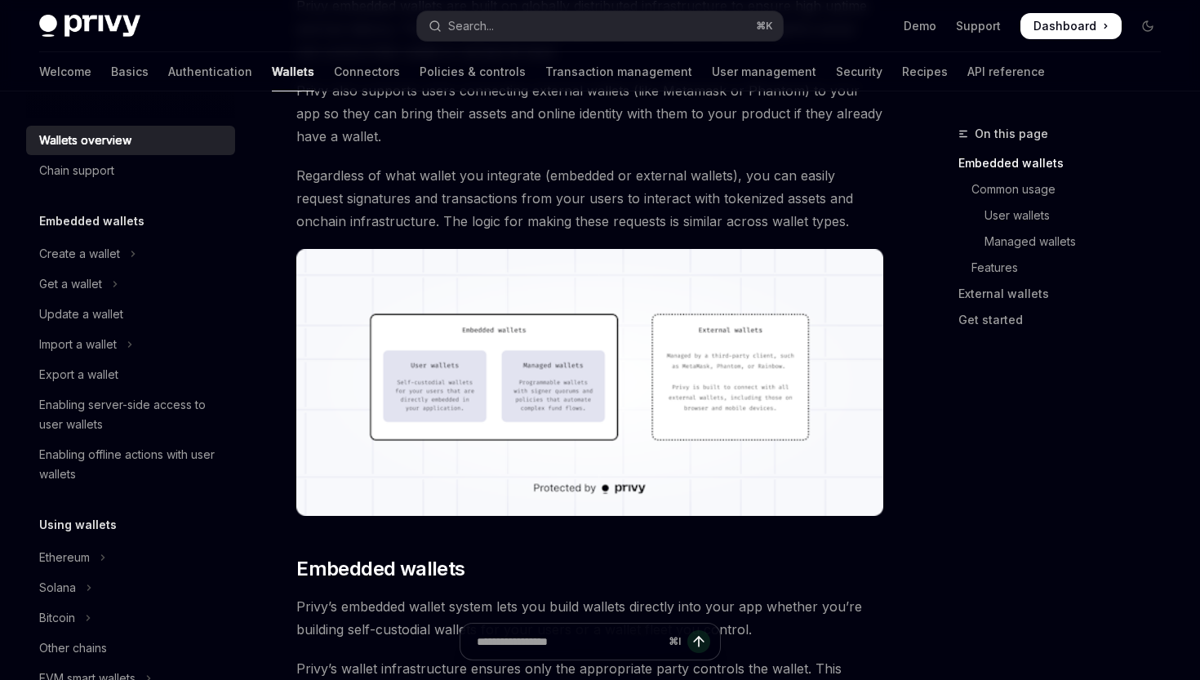
scroll to position [469, 0]
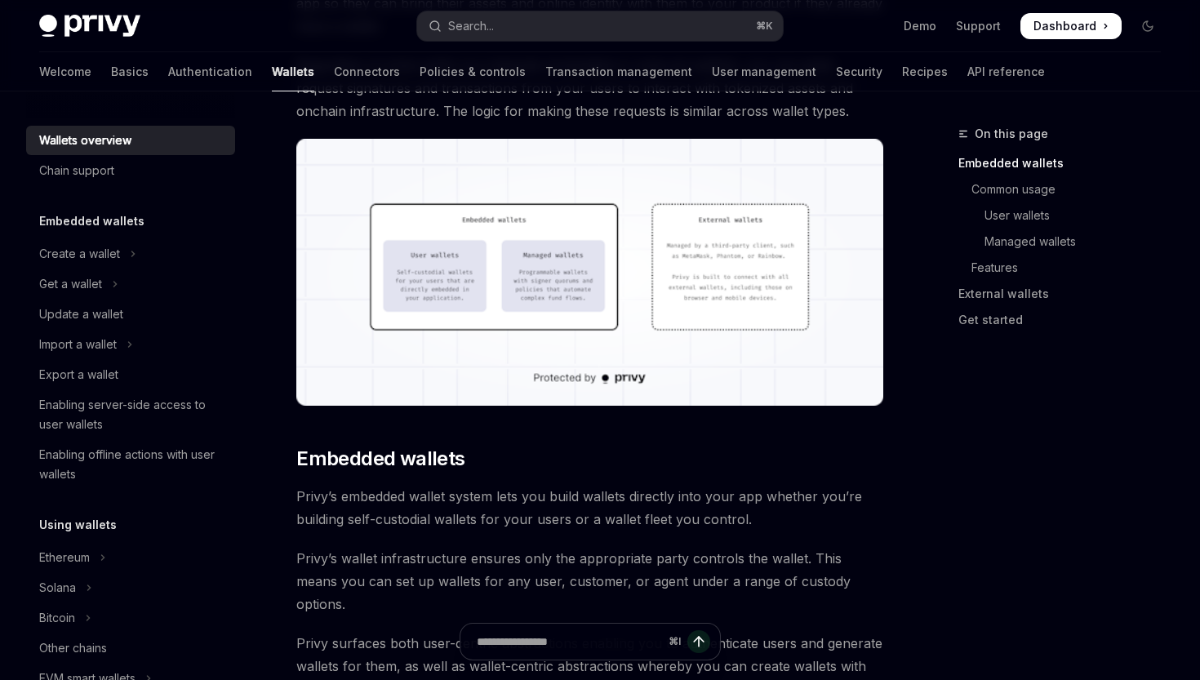
click at [478, 300] on img at bounding box center [589, 273] width 587 height 268
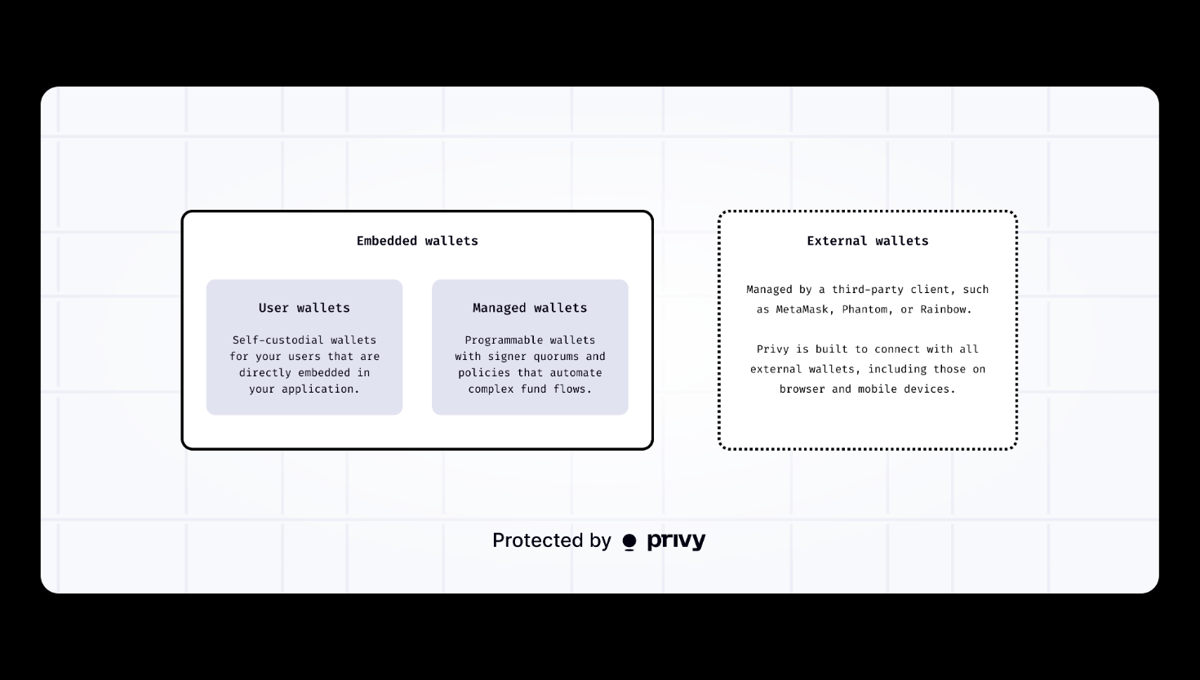
click at [1157, 11] on div at bounding box center [600, 340] width 1200 height 680
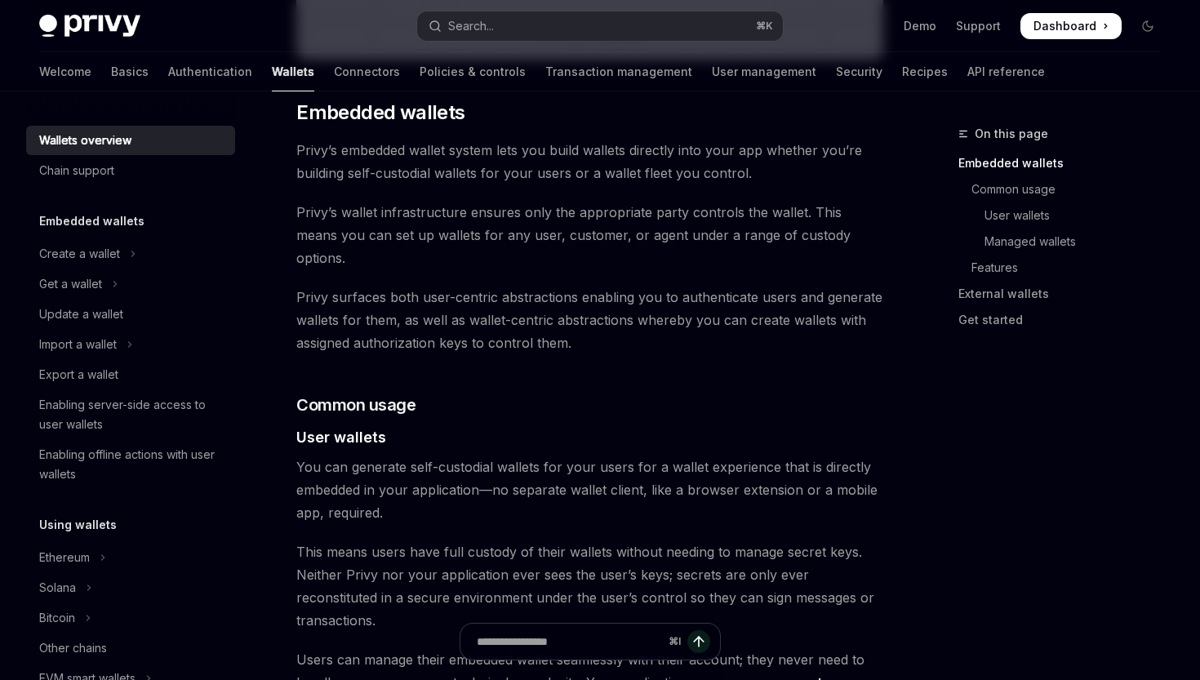
scroll to position [474, 0]
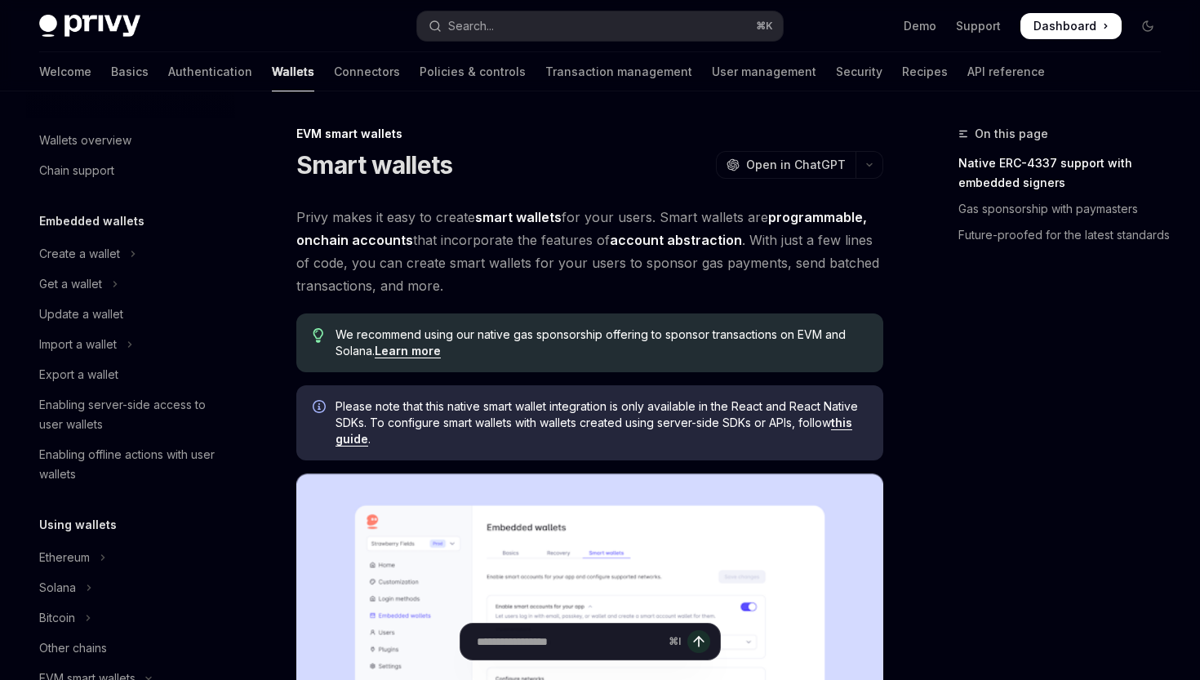
scroll to position [323, 0]
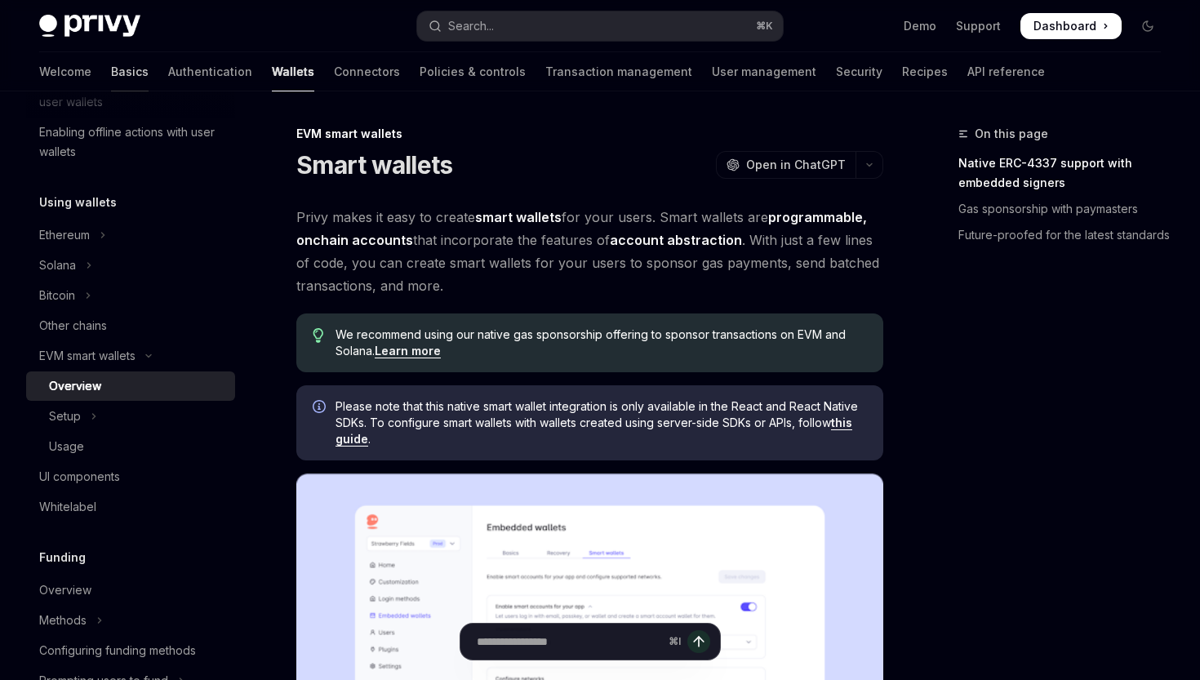
click at [111, 70] on link "Basics" at bounding box center [130, 71] width 38 height 39
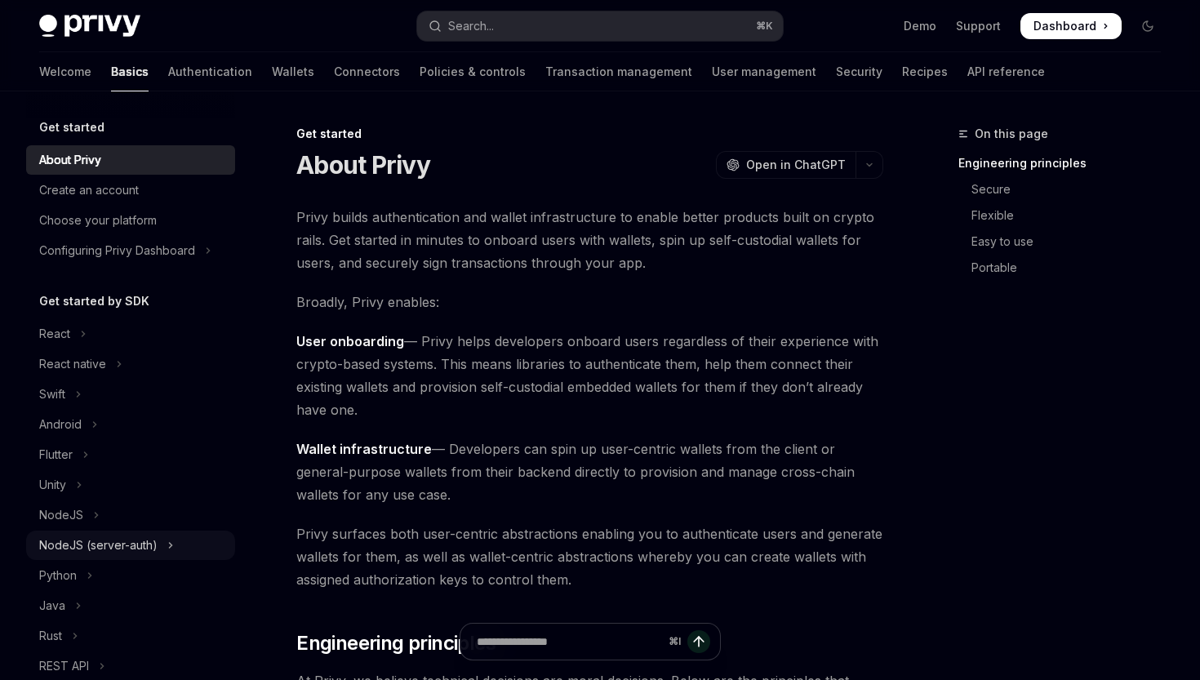
click at [145, 541] on div "NodeJS (server-auth)" at bounding box center [98, 546] width 118 height 20
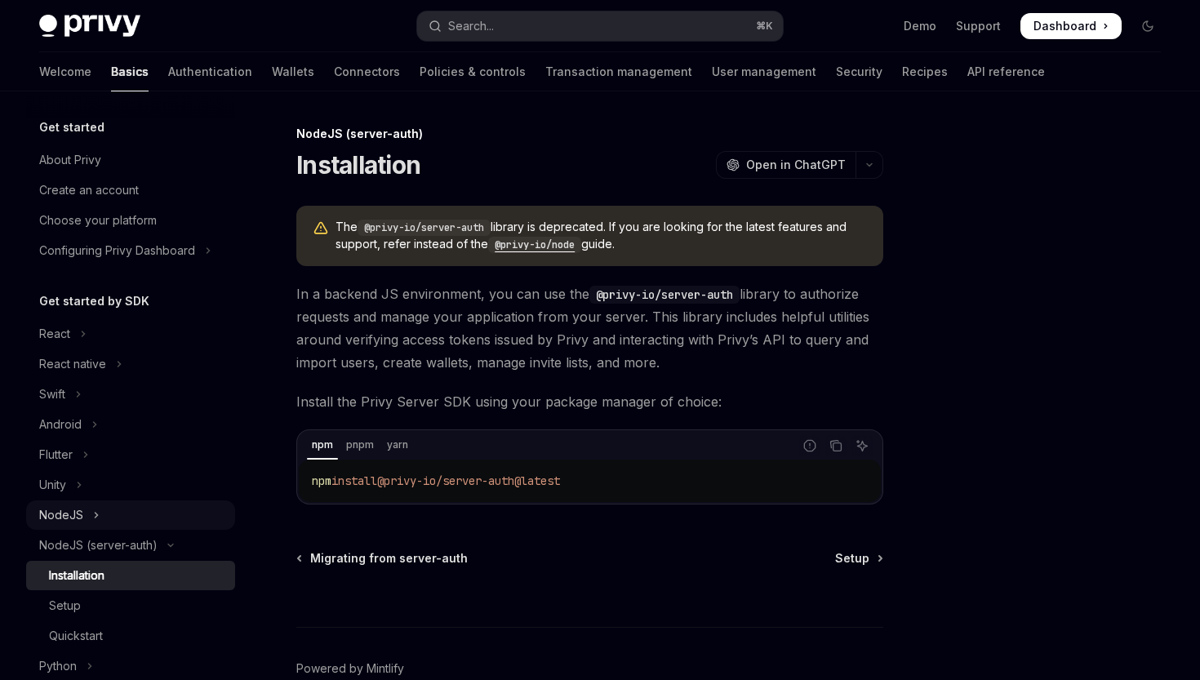
click at [104, 517] on button "NodeJS" at bounding box center [130, 515] width 209 height 29
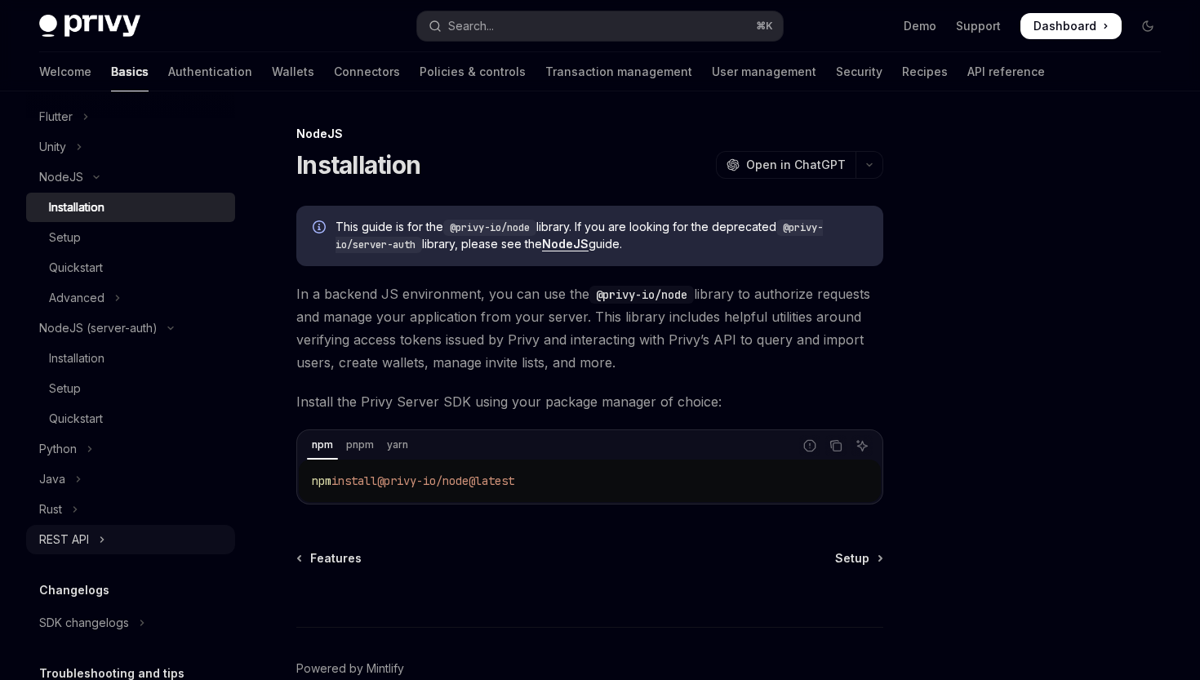
scroll to position [341, 0]
click at [81, 536] on div "REST API" at bounding box center [64, 537] width 50 height 20
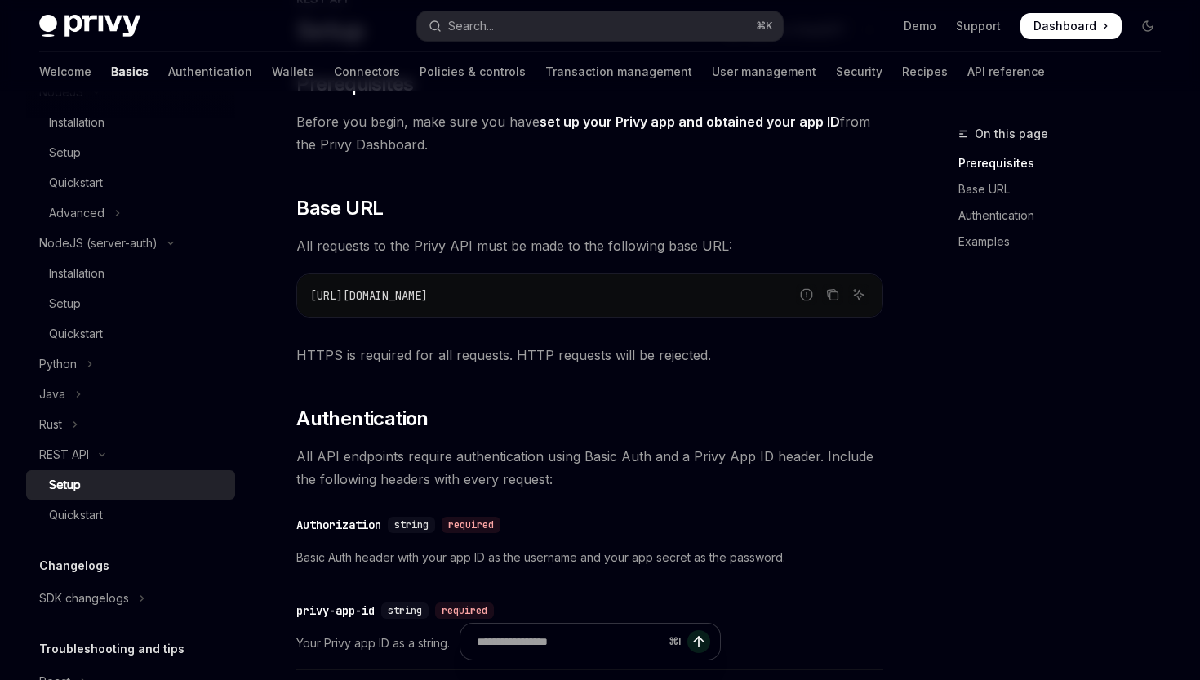
scroll to position [268, 0]
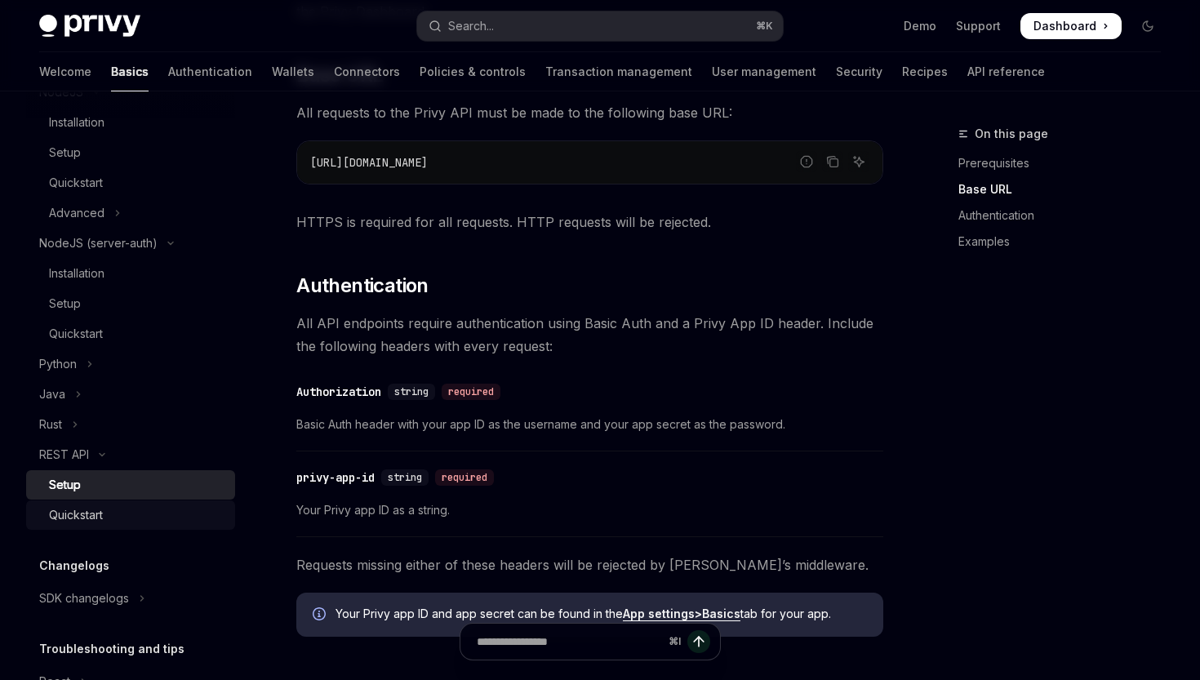
click at [96, 515] on div "Quickstart" at bounding box center [76, 515] width 54 height 20
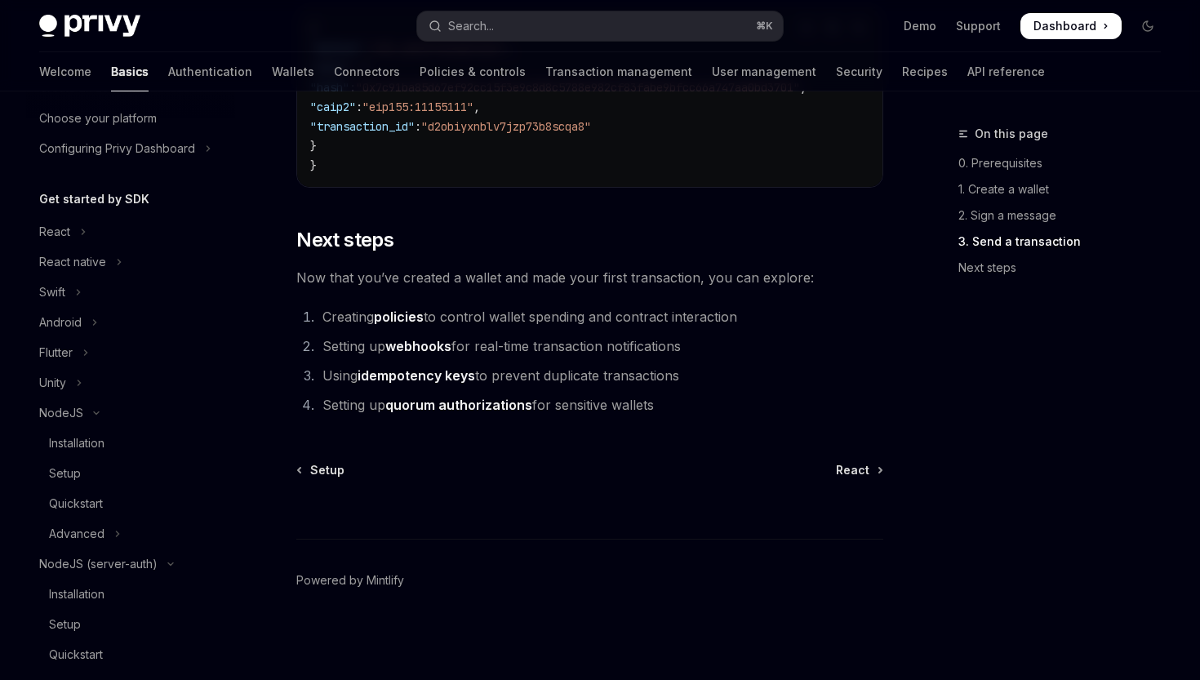
scroll to position [105, 0]
click at [73, 444] on div "Installation" at bounding box center [77, 440] width 56 height 20
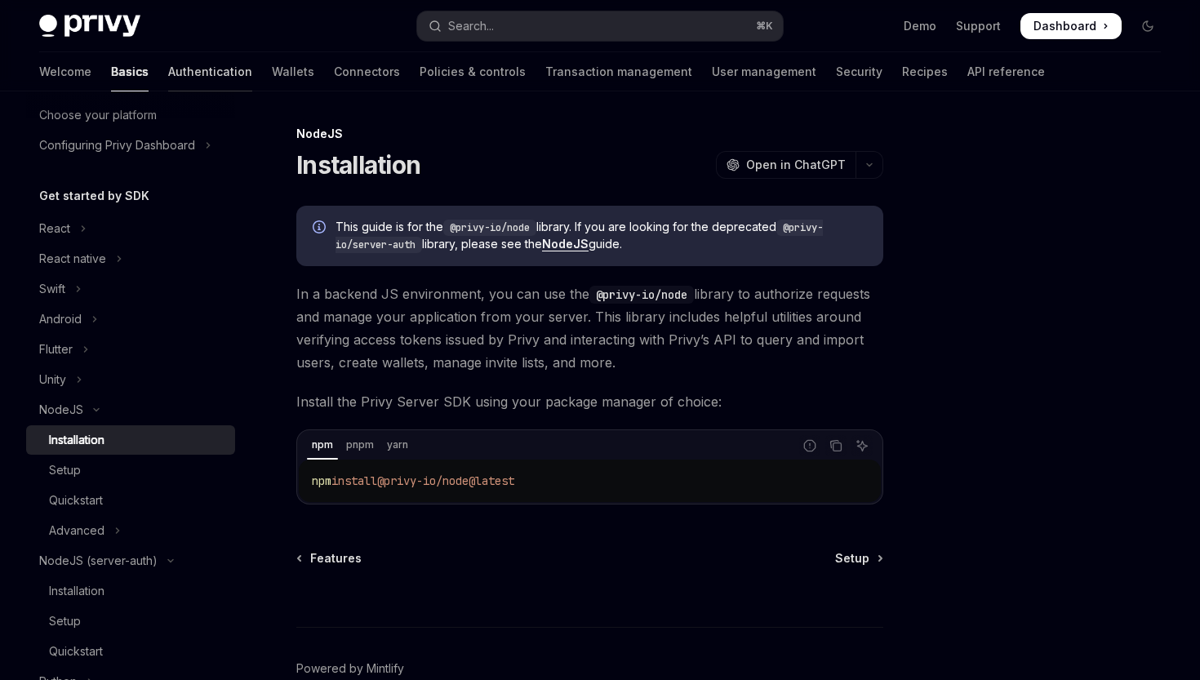
click at [168, 73] on link "Authentication" at bounding box center [210, 71] width 84 height 39
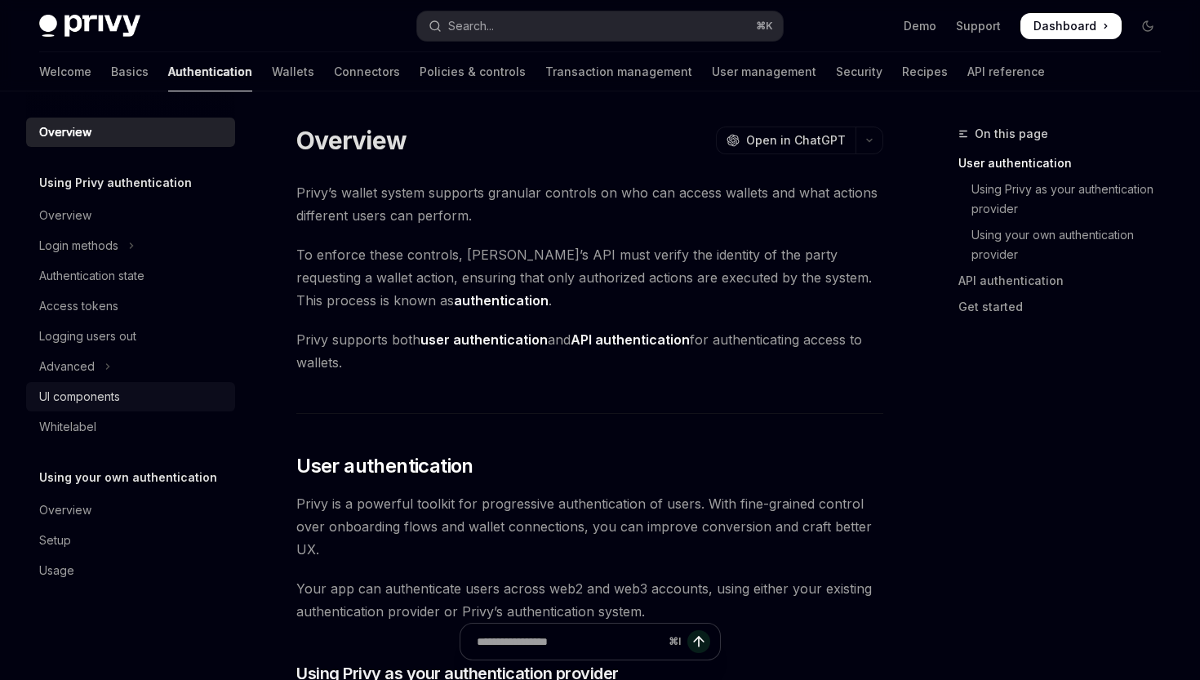
click at [98, 392] on div "UI components" at bounding box center [79, 397] width 81 height 20
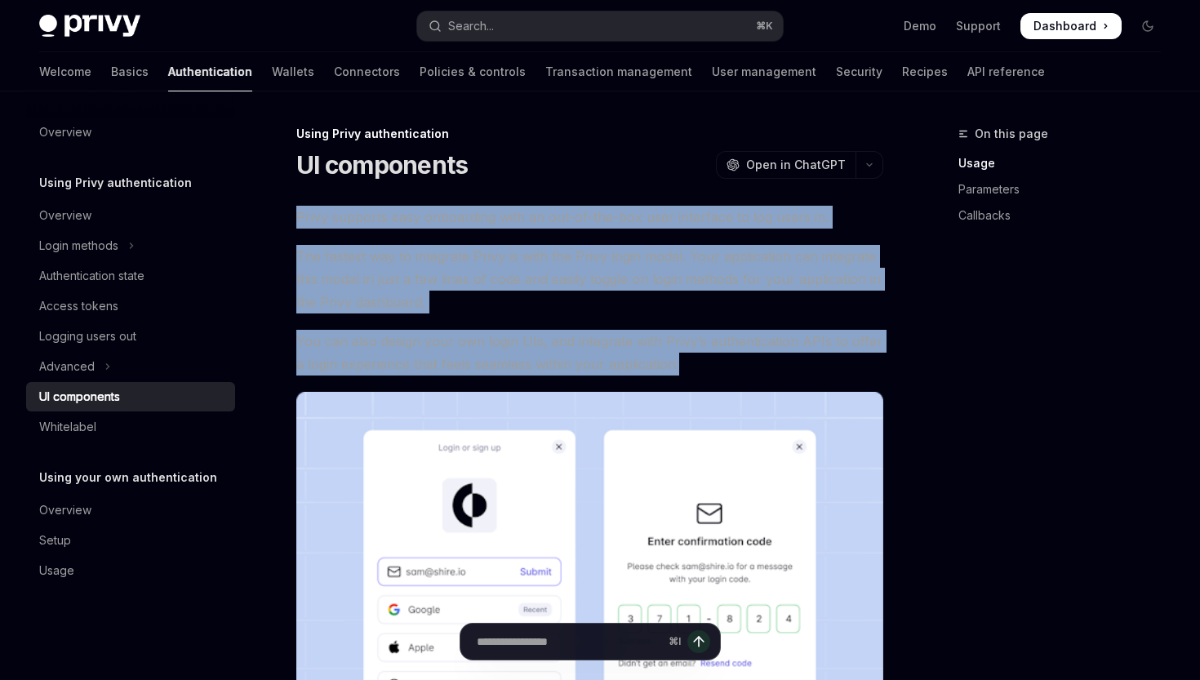
drag, startPoint x: 300, startPoint y: 213, endPoint x: 819, endPoint y: 363, distance: 539.8
click at [750, 367] on span "You can also design your own login UIs, and integrate with Privy’s authenticati…" at bounding box center [589, 353] width 587 height 46
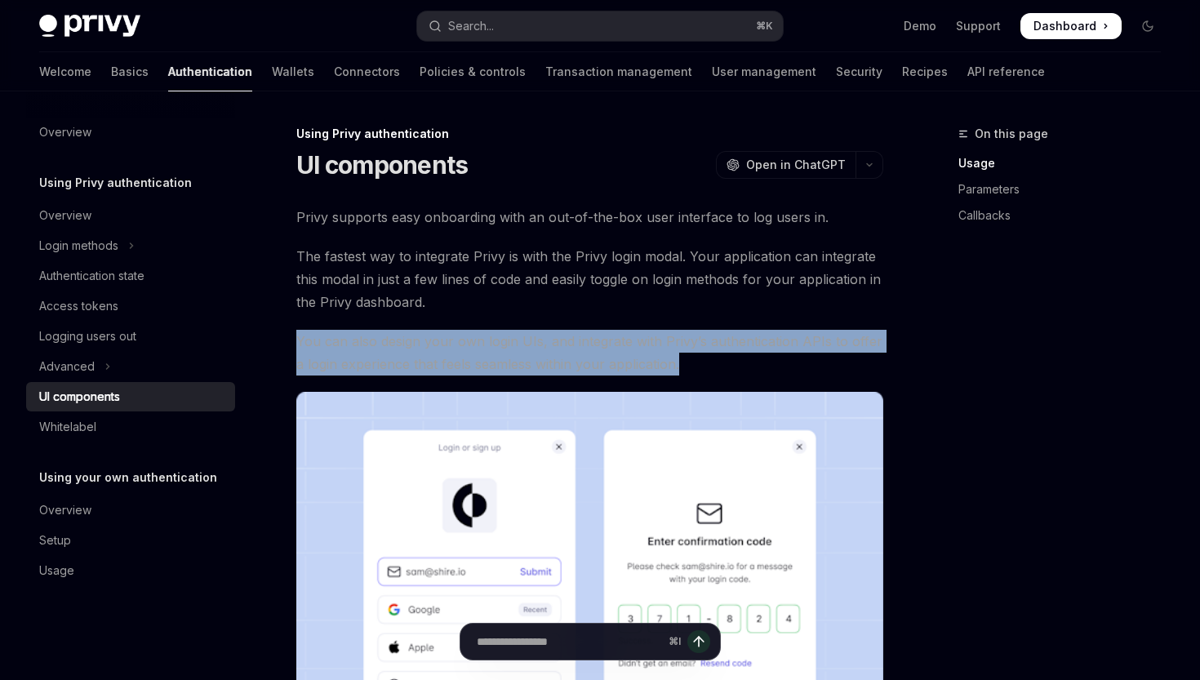
drag, startPoint x: 302, startPoint y: 341, endPoint x: 888, endPoint y: 363, distance: 585.8
click at [800, 361] on span "You can also design your own login UIs, and integrate with Privy’s authenticati…" at bounding box center [589, 353] width 587 height 46
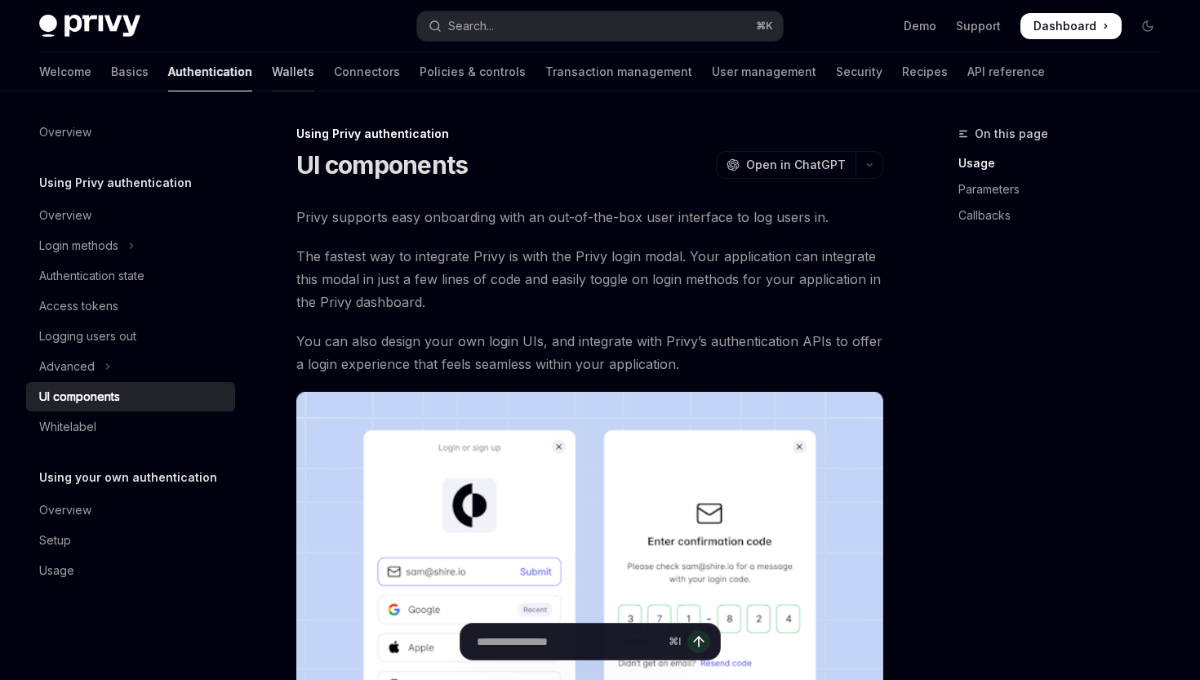
click at [272, 72] on link "Wallets" at bounding box center [293, 71] width 42 height 39
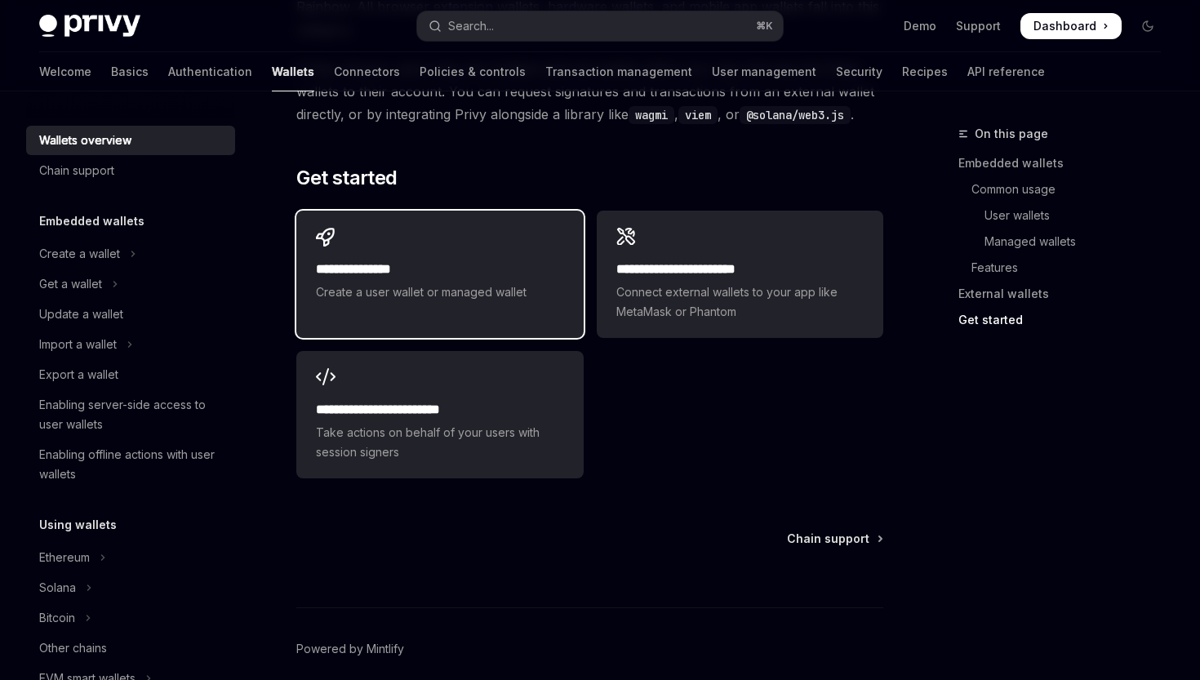
scroll to position [2455, 0]
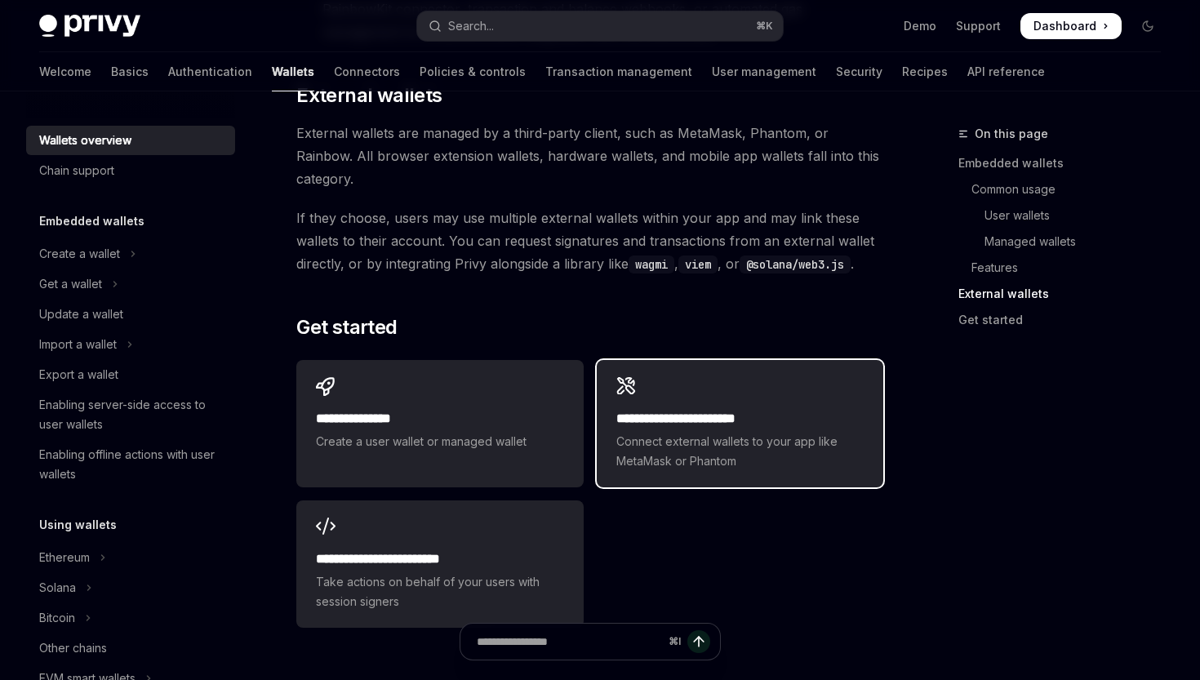
click at [717, 409] on h2 "**********" at bounding box center [739, 419] width 247 height 20
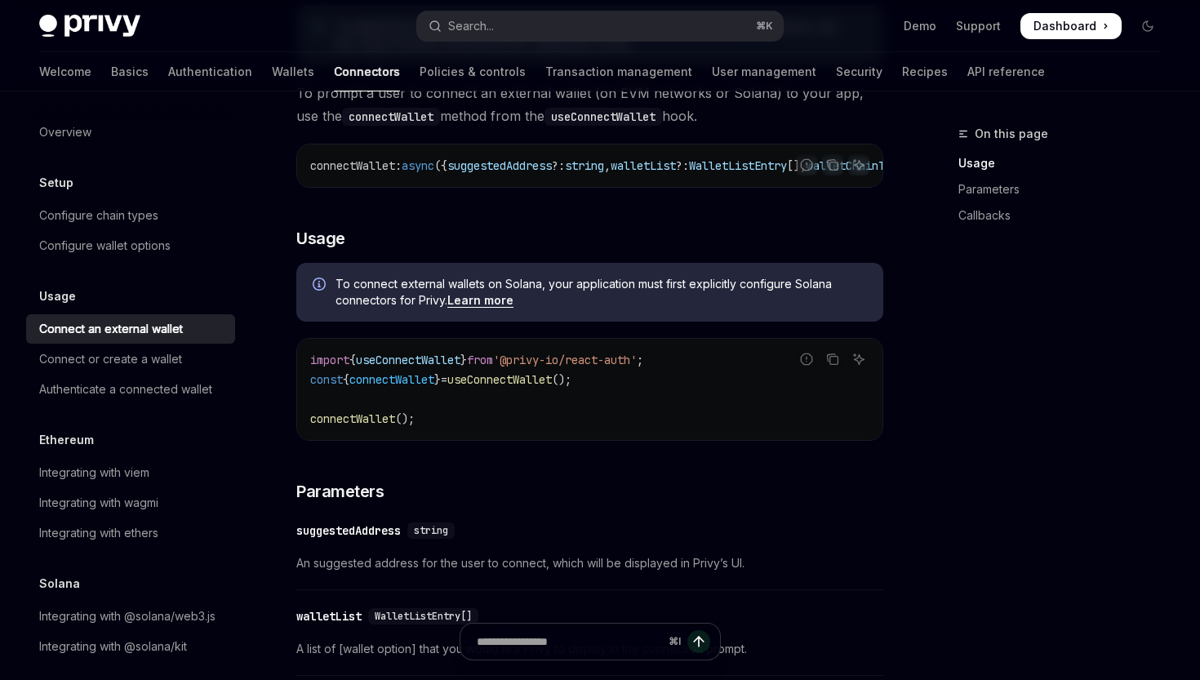
scroll to position [431, 0]
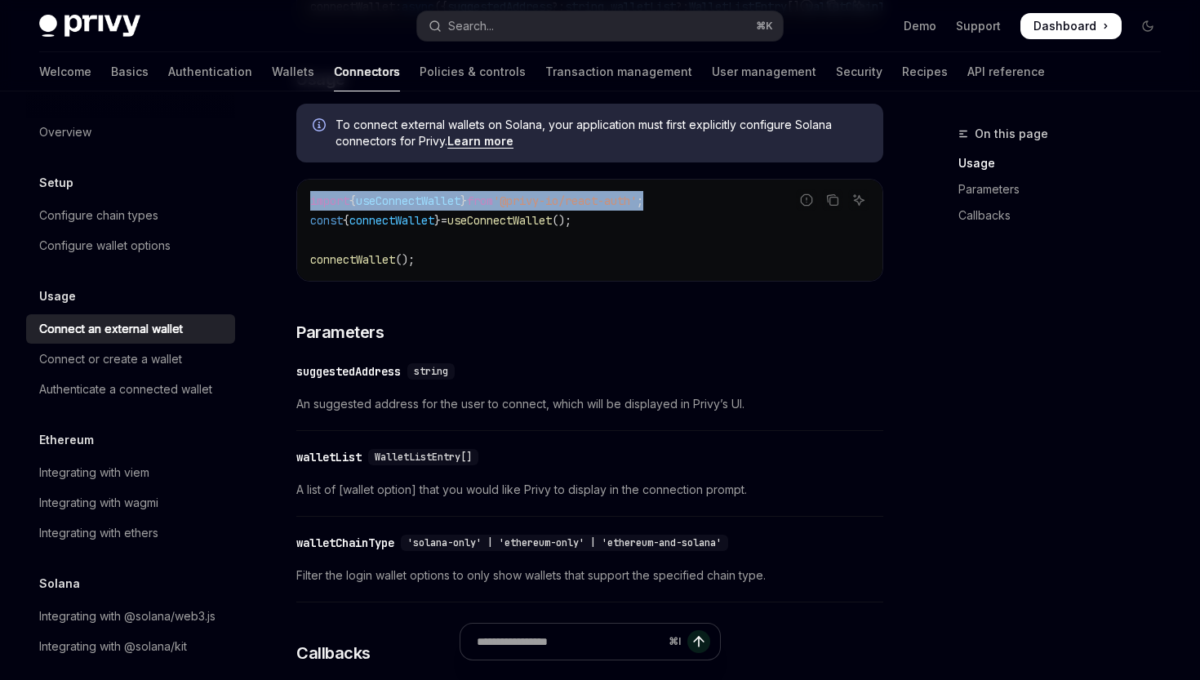
drag, startPoint x: 347, startPoint y: 199, endPoint x: 723, endPoint y: 197, distance: 375.6
click at [723, 197] on code "import { useConnectWallet } from '@privy-io/react-auth' ; const { connectWallet…" at bounding box center [589, 230] width 559 height 78
click at [719, 202] on code "import { useConnectWallet } from '@privy-io/react-auth' ; const { connectWallet…" at bounding box center [589, 230] width 559 height 78
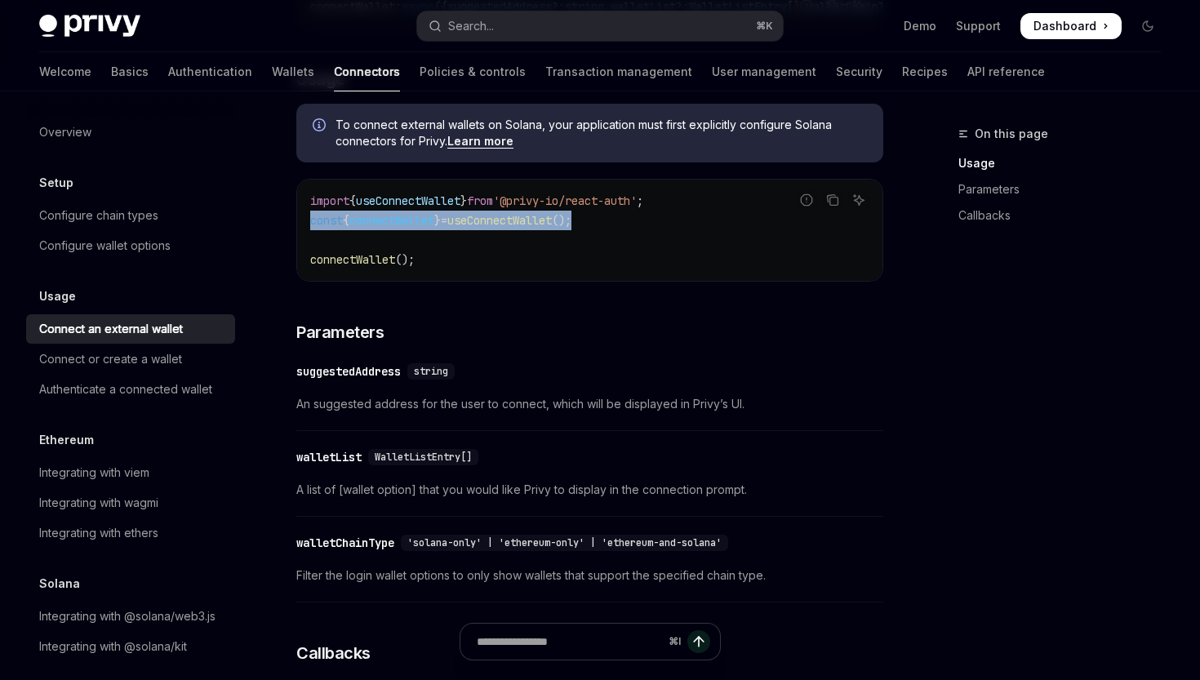
drag, startPoint x: 313, startPoint y: 220, endPoint x: 622, endPoint y: 220, distance: 309.5
click at [618, 220] on code "import { useConnectWallet } from '@privy-io/react-auth' ; const { connectWallet…" at bounding box center [589, 230] width 559 height 78
click at [623, 220] on code "import { useConnectWallet } from '@privy-io/react-auth' ; const { connectWallet…" at bounding box center [589, 230] width 559 height 78
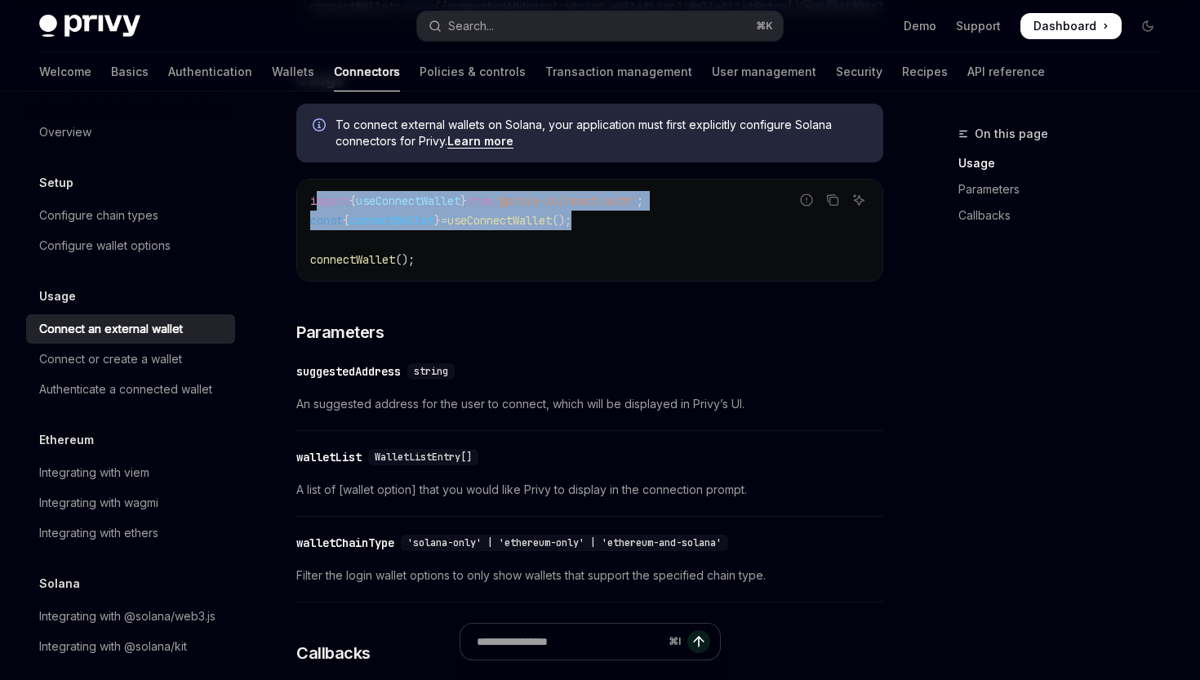
drag, startPoint x: 541, startPoint y: 225, endPoint x: 318, endPoint y: 202, distance: 224.8
click at [318, 202] on code "import { useConnectWallet } from '@privy-io/react-auth' ; const { connectWallet…" at bounding box center [589, 230] width 559 height 78
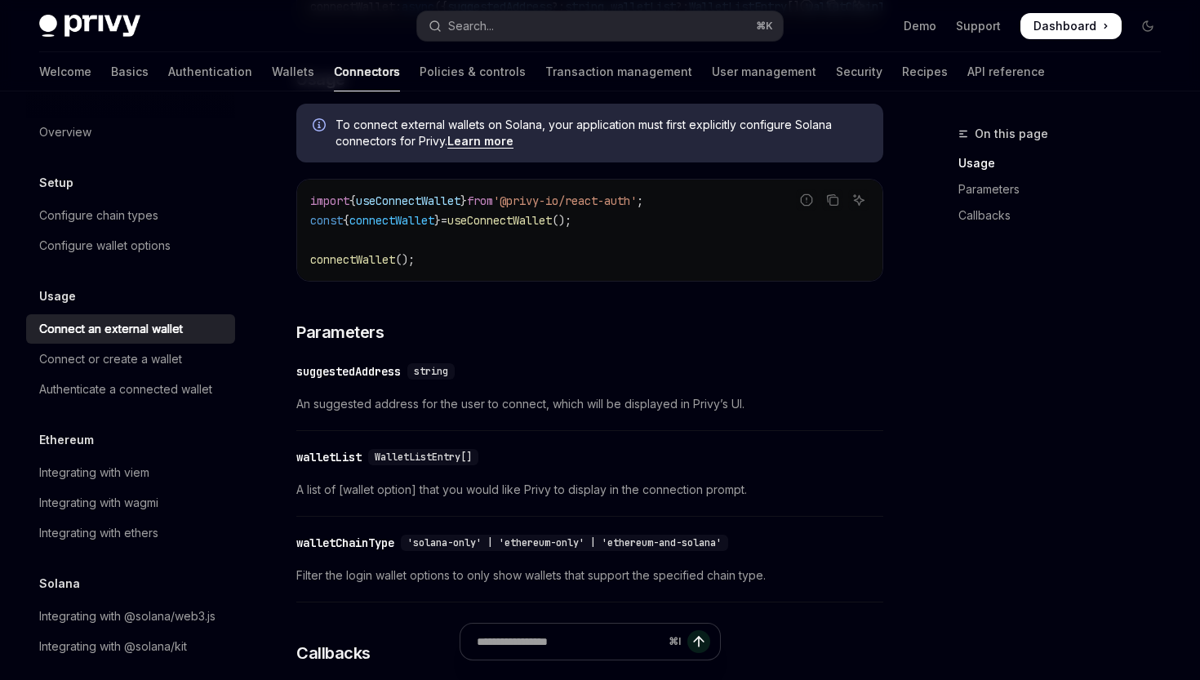
click at [403, 200] on span "useConnectWallet" at bounding box center [408, 201] width 105 height 15
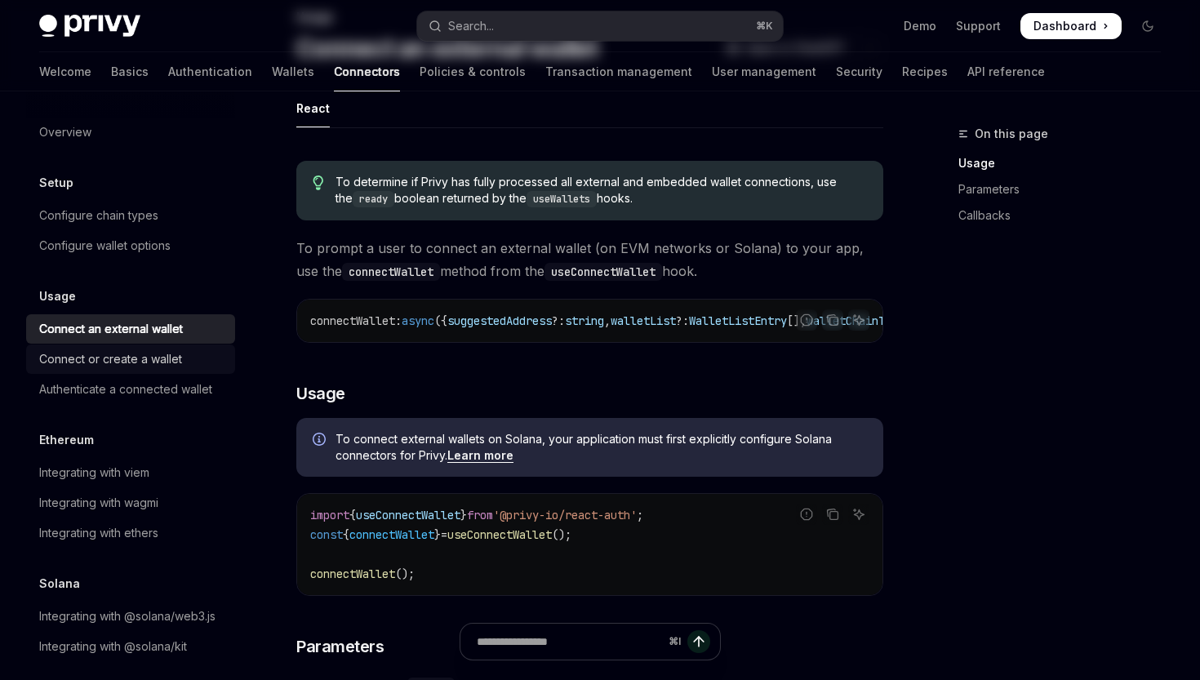
scroll to position [0, 0]
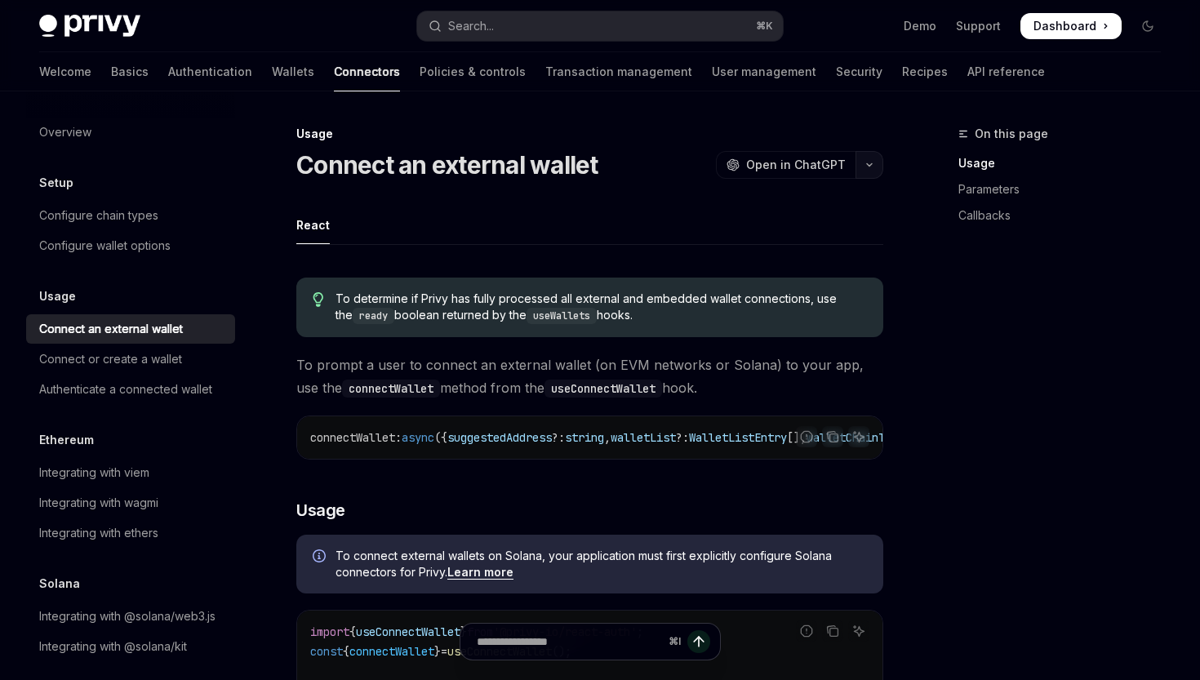
click at [865, 164] on icon "button" at bounding box center [870, 165] width 20 height 7
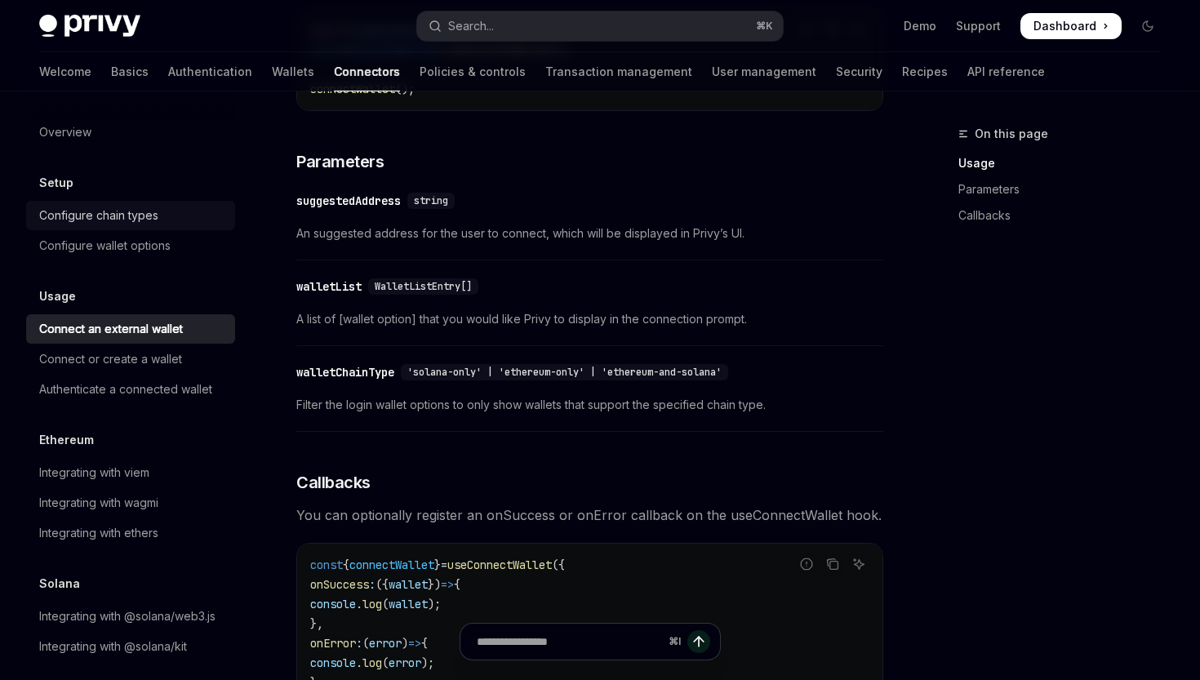
click at [139, 220] on div "Configure chain types" at bounding box center [98, 216] width 119 height 20
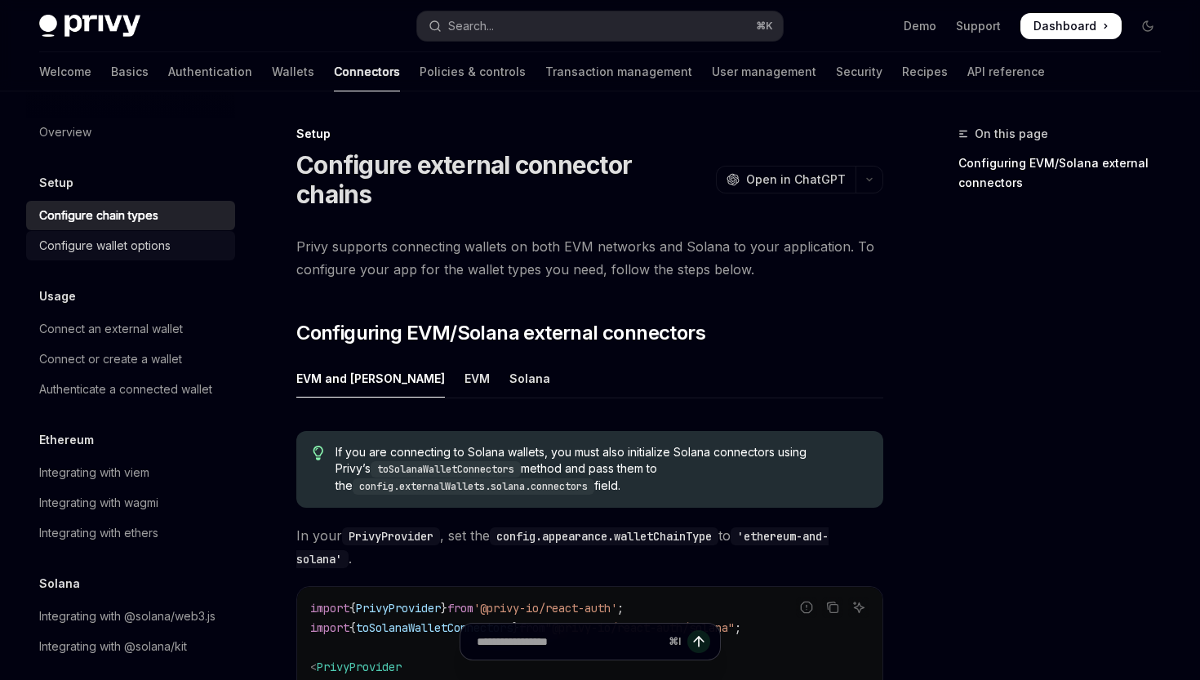
click at [139, 236] on div "Configure wallet options" at bounding box center [104, 246] width 131 height 20
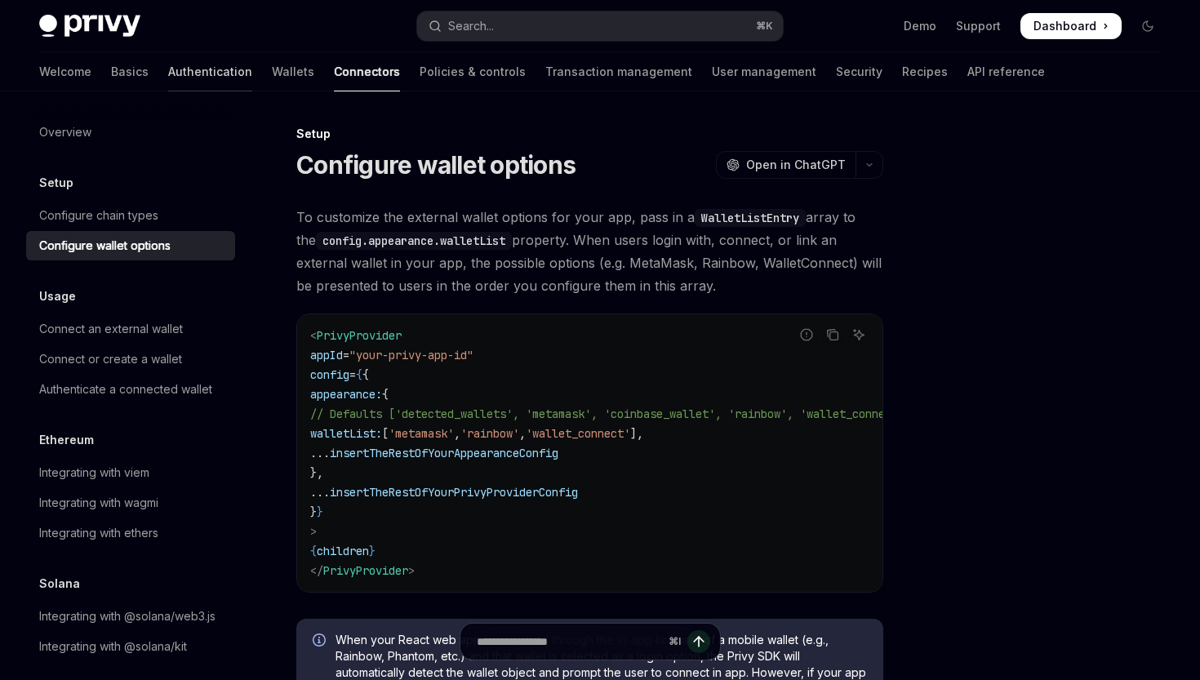
click at [168, 76] on link "Authentication" at bounding box center [210, 71] width 84 height 39
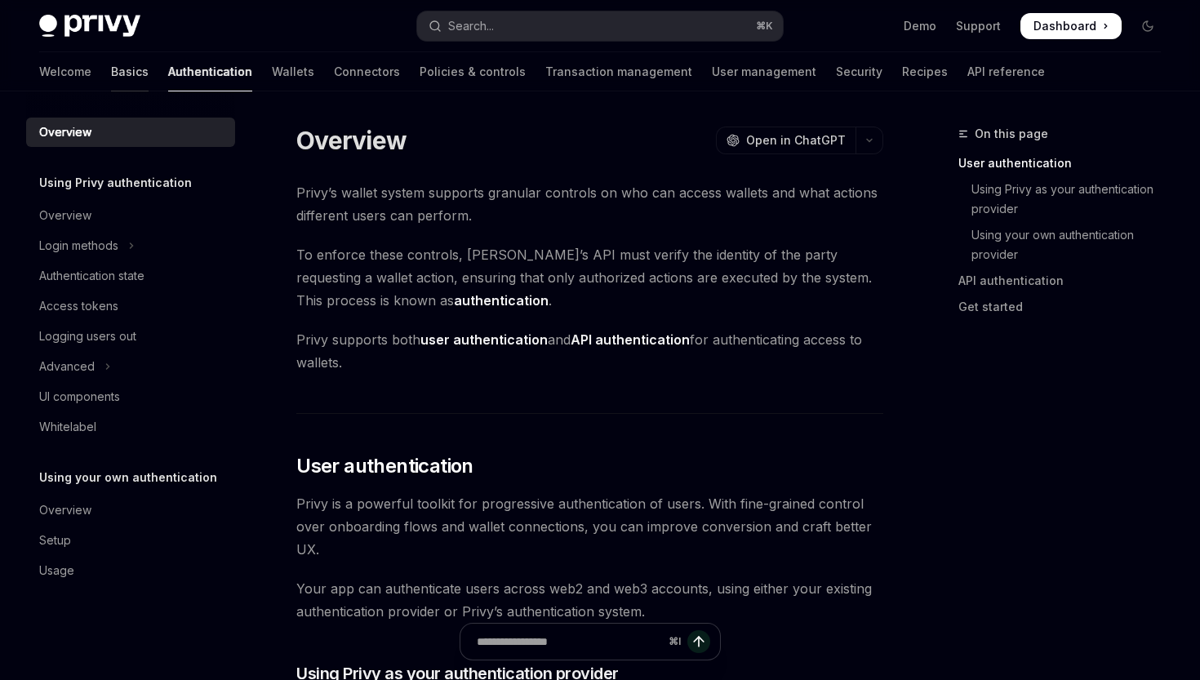
click at [111, 78] on link "Basics" at bounding box center [130, 71] width 38 height 39
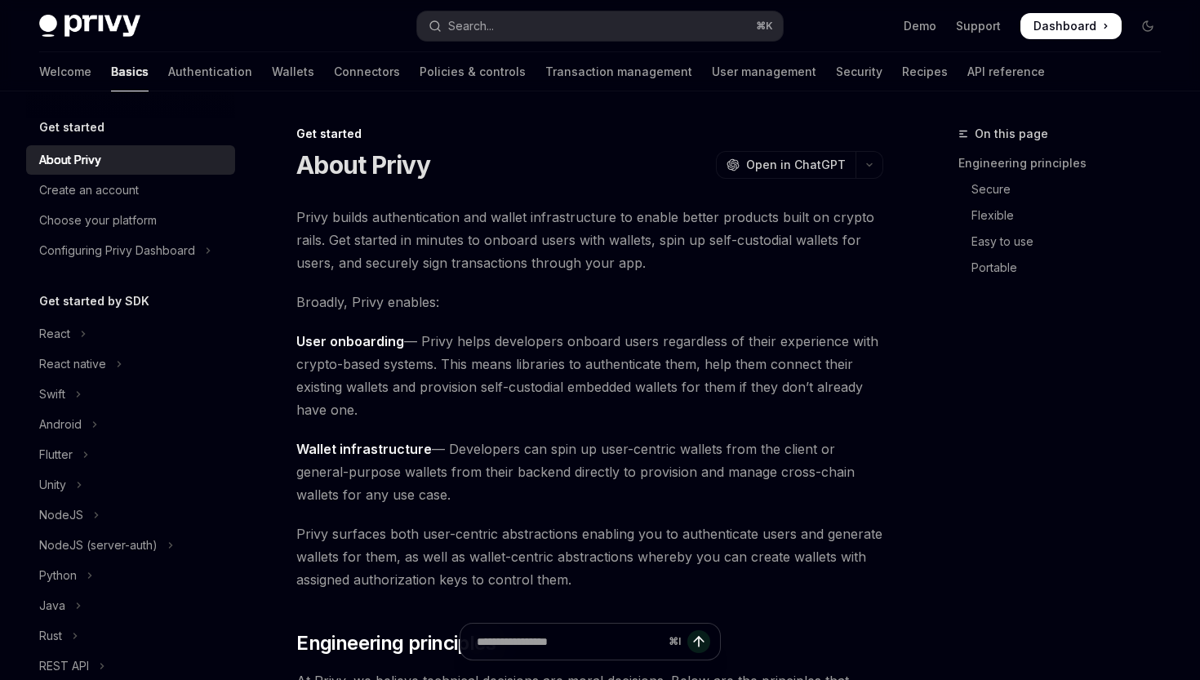
type textarea "*"
click at [930, 24] on link "Demo" at bounding box center [920, 26] width 33 height 16
